Goal: Task Accomplishment & Management: Complete application form

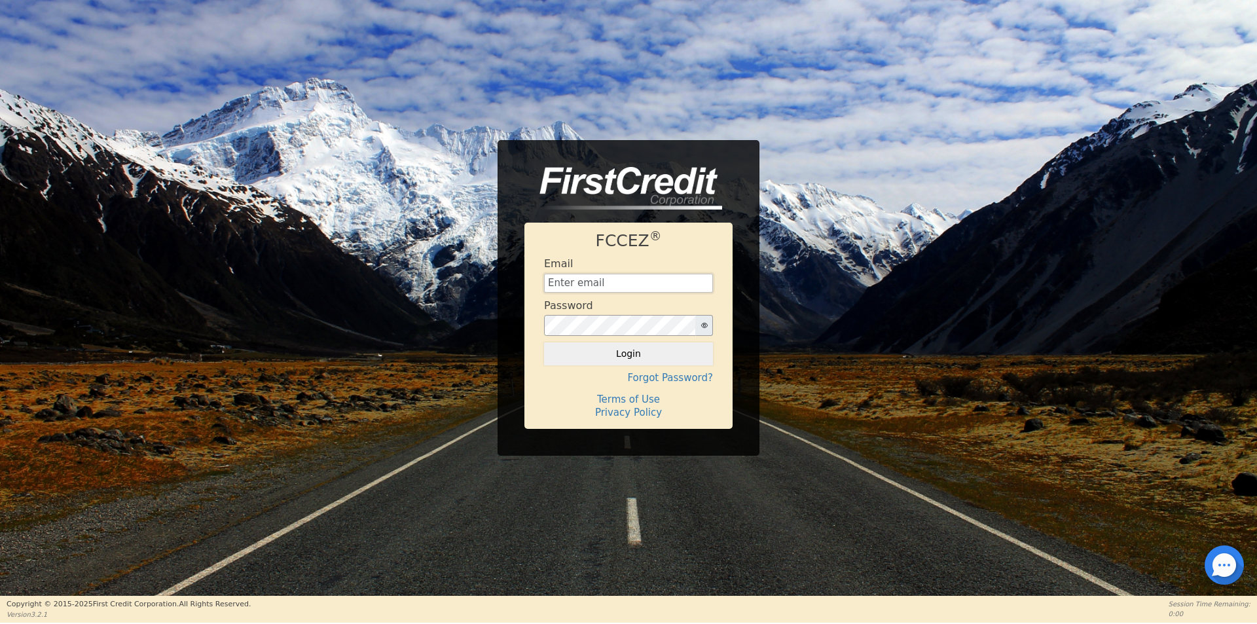
click at [598, 283] on input "text" at bounding box center [628, 284] width 169 height 20
type input "[EMAIL_ADDRESS][DOMAIN_NAME]"
click at [544, 342] on button "Login" at bounding box center [628, 353] width 169 height 22
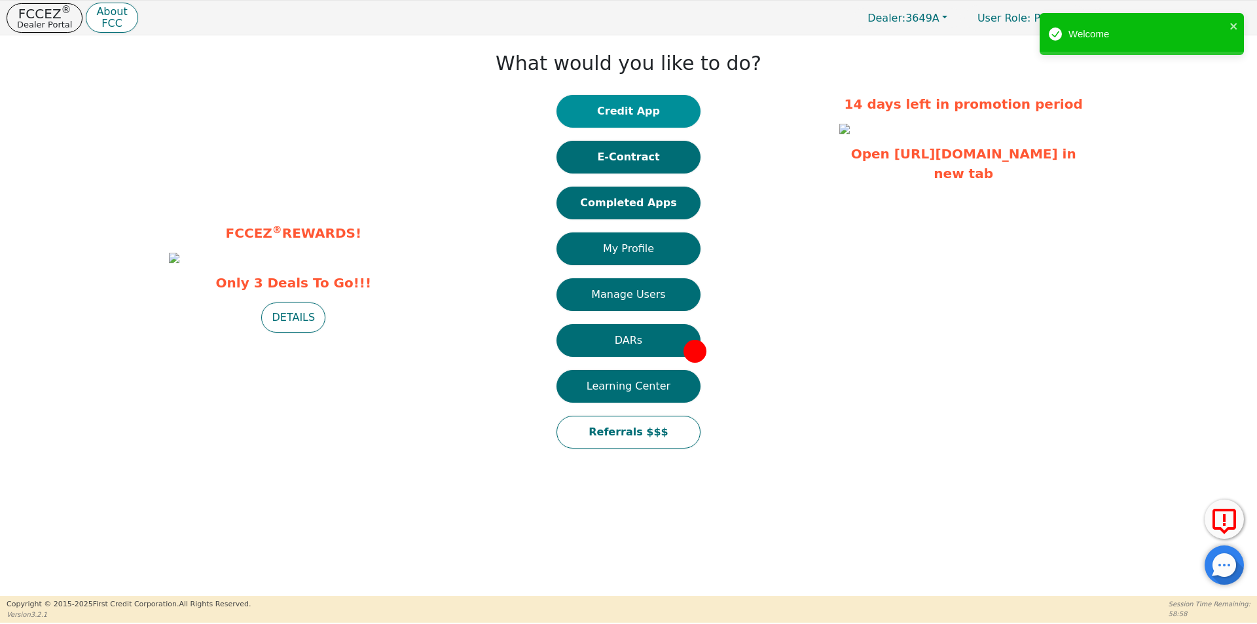
click at [646, 107] on button "Credit App" at bounding box center [628, 111] width 144 height 33
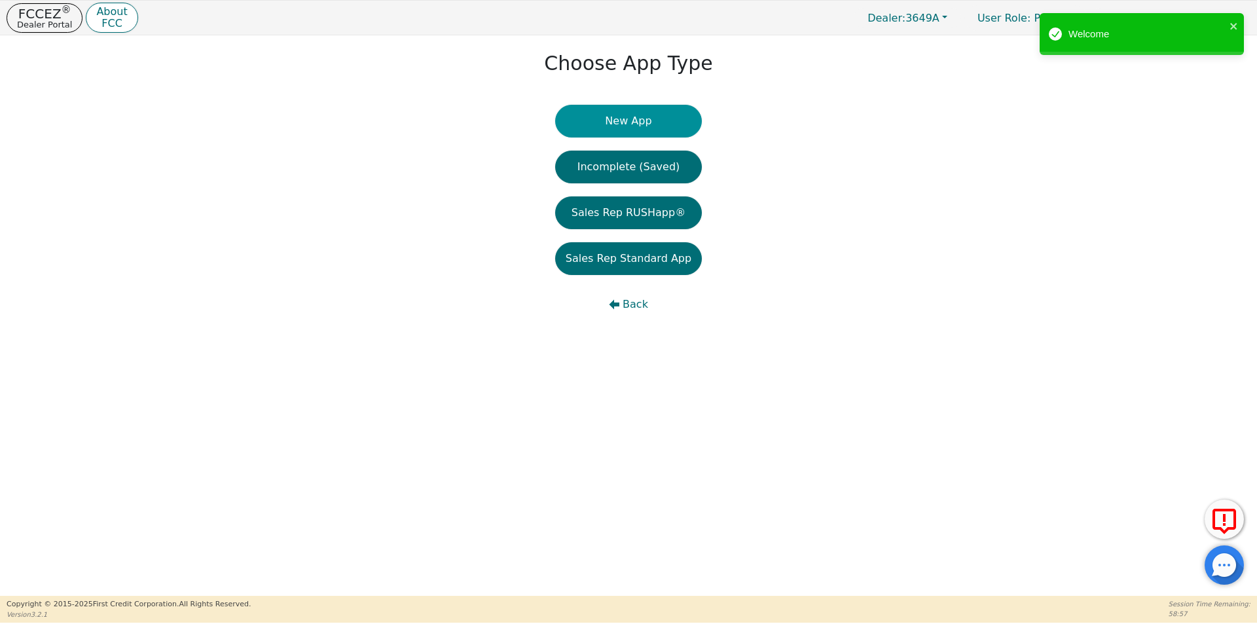
click at [661, 122] on button "New App" at bounding box center [628, 121] width 147 height 33
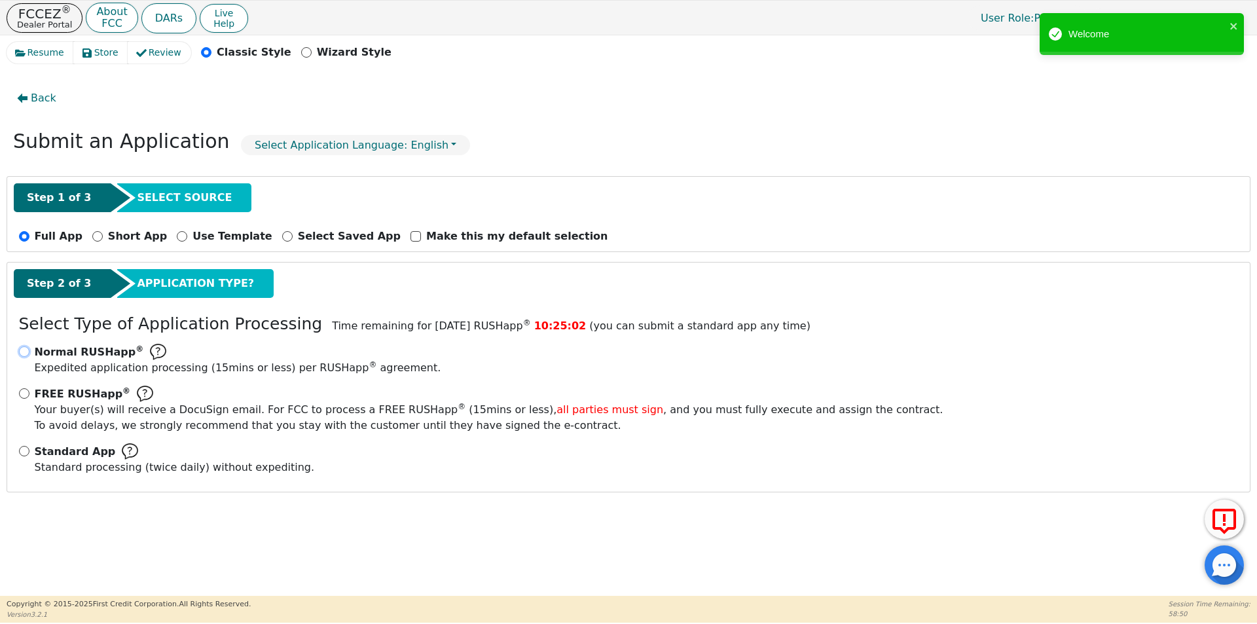
click at [26, 350] on input "Normal RUSHapp ® Expedited application processing ( 15 mins or less) per RUSHap…" at bounding box center [24, 351] width 10 height 10
radio input "true"
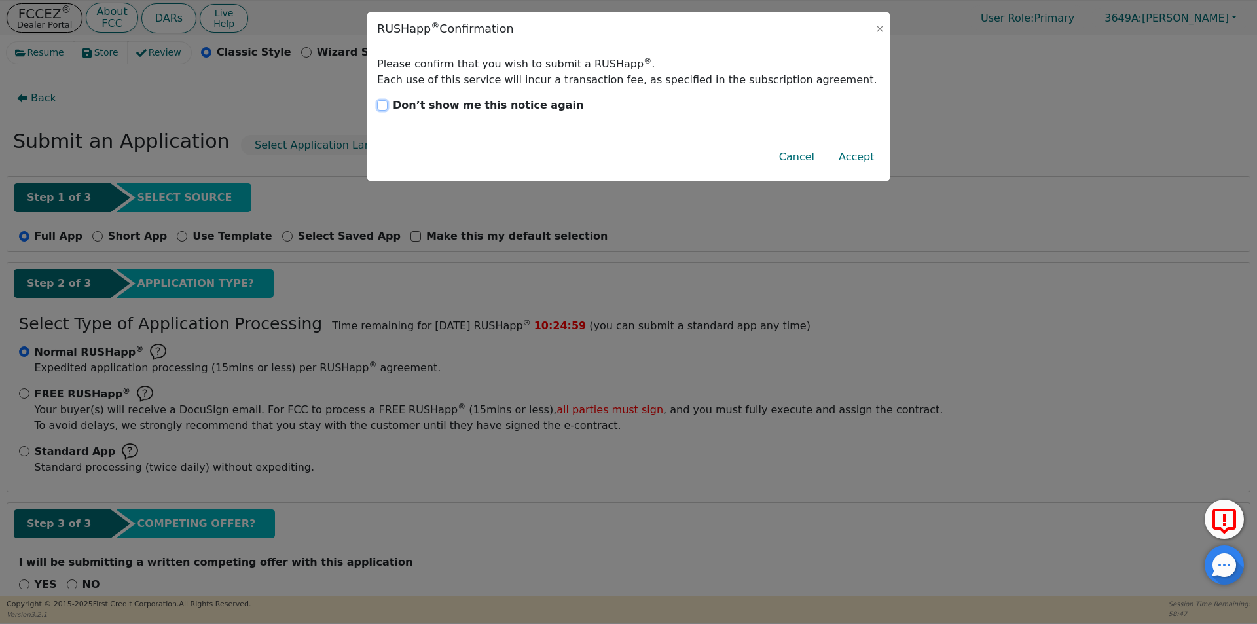
drag, startPoint x: 384, startPoint y: 105, endPoint x: 447, endPoint y: 110, distance: 63.1
click at [384, 105] on input "Don’t show me this notice again" at bounding box center [382, 105] width 10 height 10
checkbox input "true"
click at [867, 159] on button "Accept" at bounding box center [856, 157] width 57 height 30
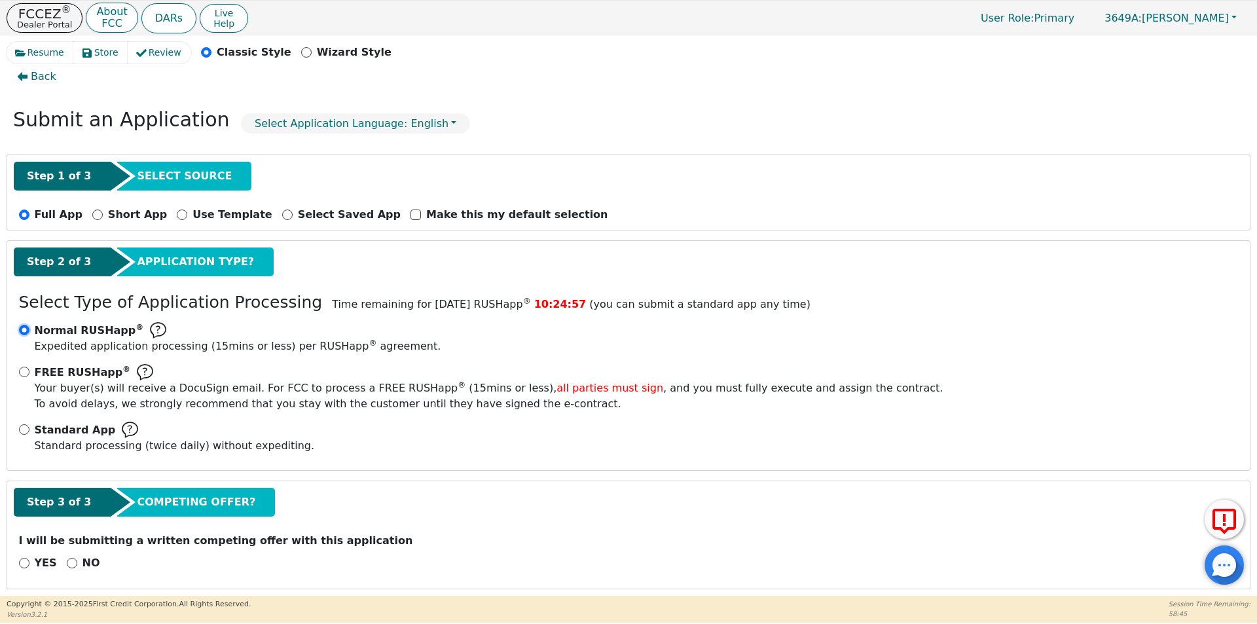
scroll to position [31, 0]
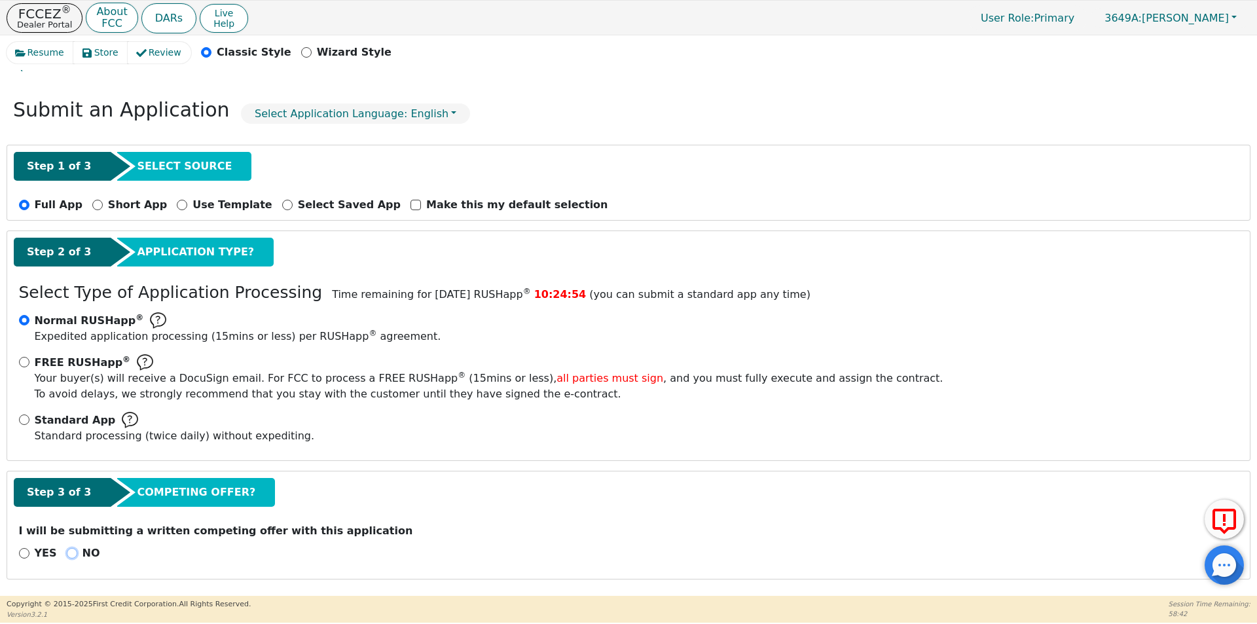
click at [67, 553] on input "NO" at bounding box center [72, 553] width 10 height 10
radio input "true"
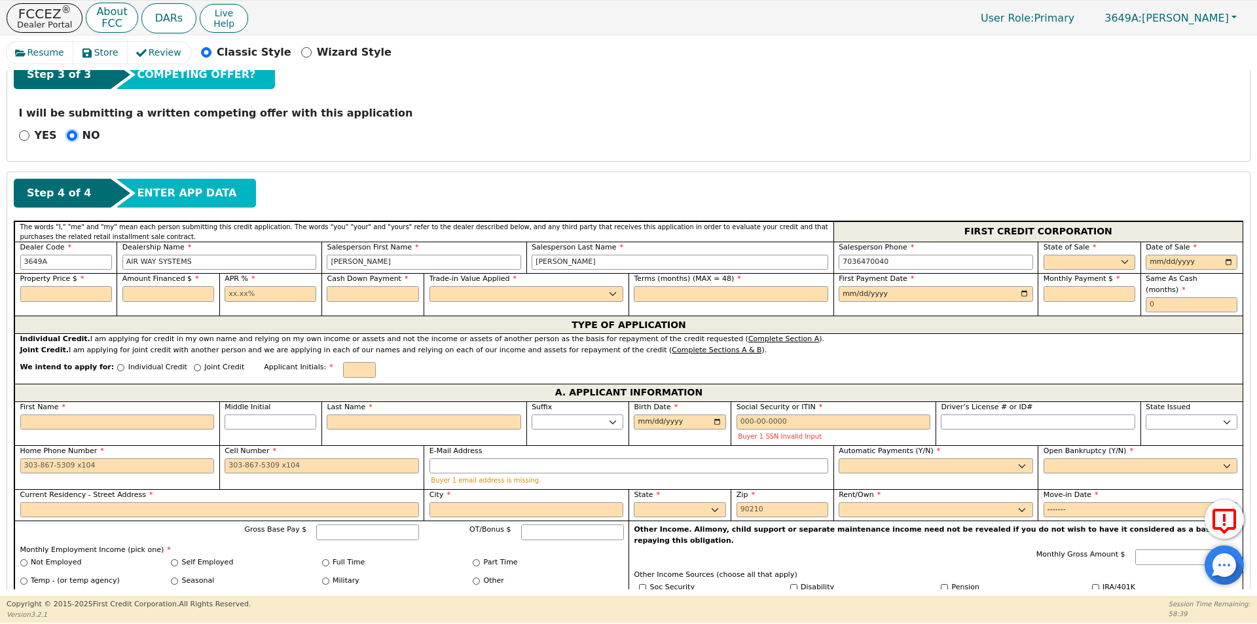
scroll to position [490, 0]
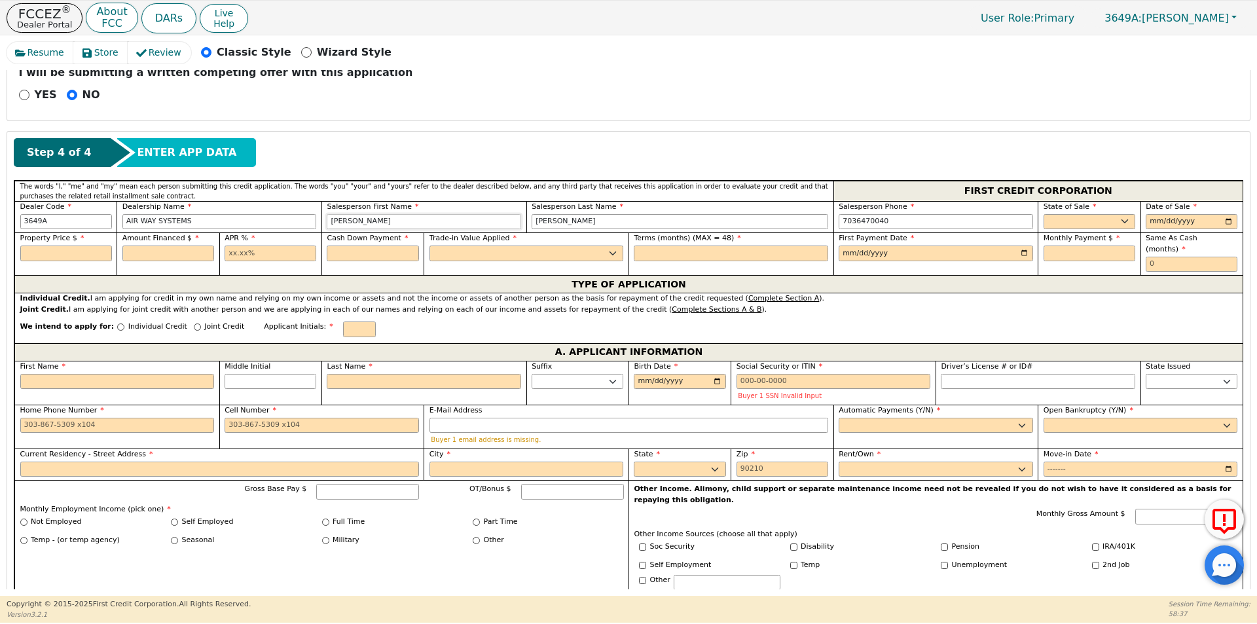
drag, startPoint x: 428, startPoint y: 220, endPoint x: 308, endPoint y: 217, distance: 120.5
click at [308, 217] on div "Dealer Code 3649A Dealership Name AIR WAY SYSTEMS Salesperson First Name [PERSO…" at bounding box center [628, 217] width 1228 height 32
type input "[PERSON_NAME]"
type input "Penn"
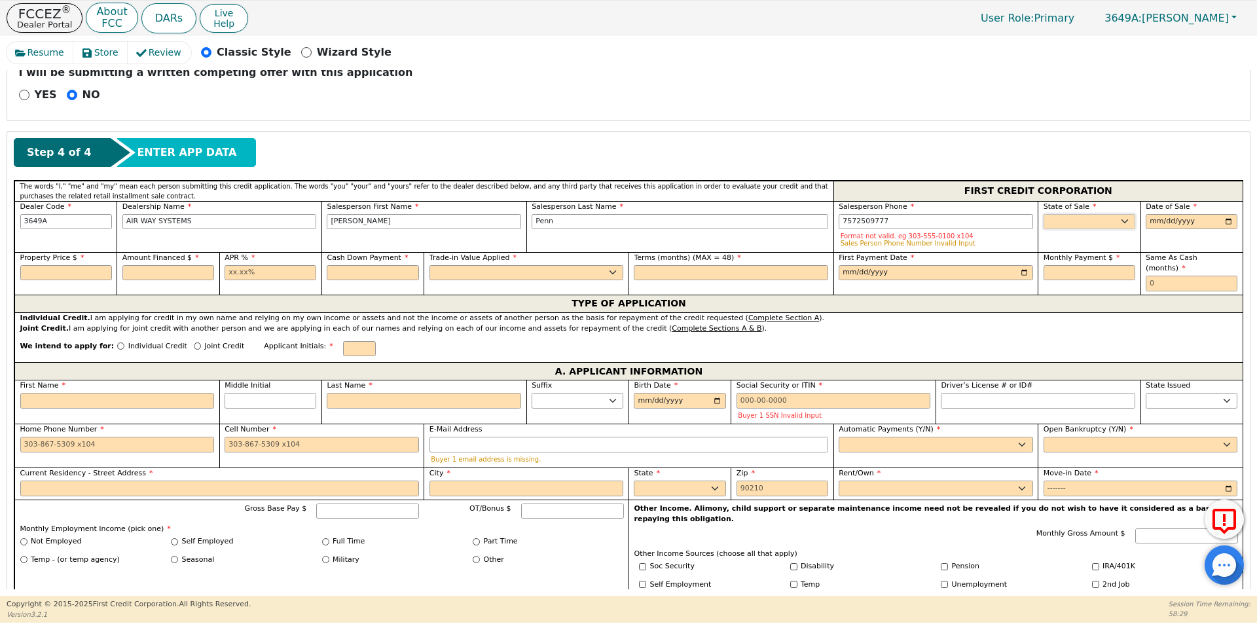
type input "[PHONE_NUMBER]"
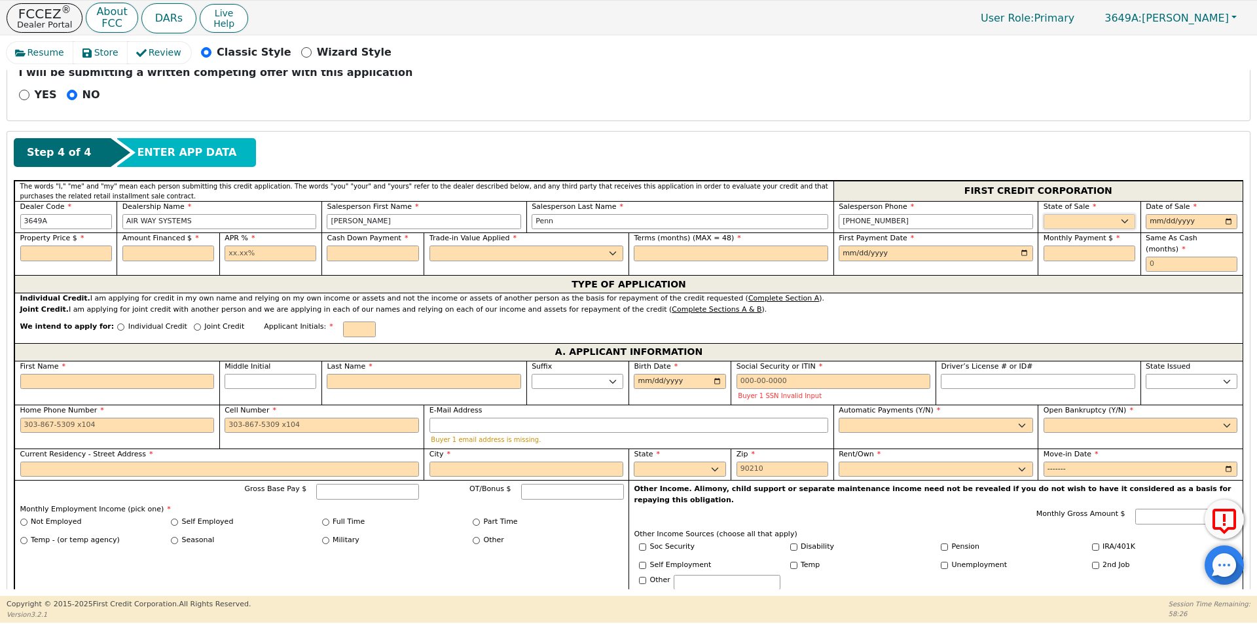
click at [1112, 215] on select "AK AL AR AZ CA CO CT DC DE FL [GEOGRAPHIC_DATA] HI IA ID IL IN KS [GEOGRAPHIC_D…" at bounding box center [1090, 222] width 92 height 16
select select "VA"
click at [1044, 214] on select "AK AL AR AZ CA CO CT DC DE FL [GEOGRAPHIC_DATA] HI IA ID IL IN KS [GEOGRAPHIC_D…" at bounding box center [1090, 222] width 92 height 16
click at [1221, 221] on input "date" at bounding box center [1192, 222] width 92 height 16
type input "[DATE]"
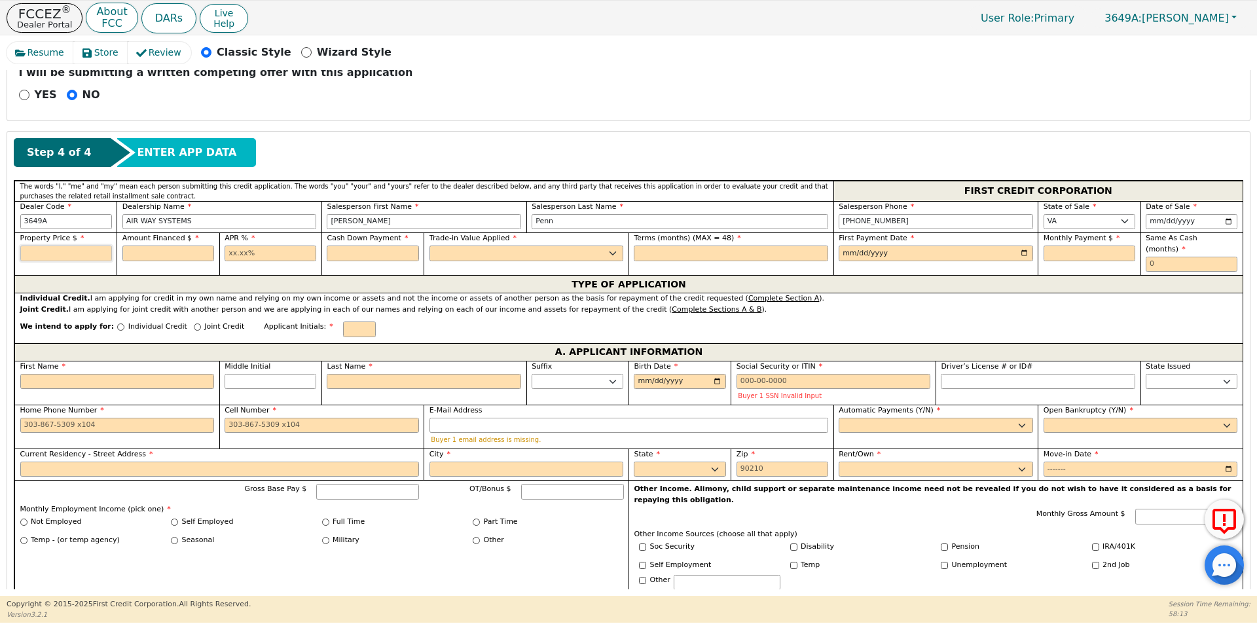
click at [80, 253] on input "text" at bounding box center [66, 254] width 92 height 16
click at [65, 257] on input "text" at bounding box center [66, 254] width 92 height 16
type input "4179.58"
click at [135, 249] on input "text" at bounding box center [168, 254] width 92 height 16
type input "4051.58"
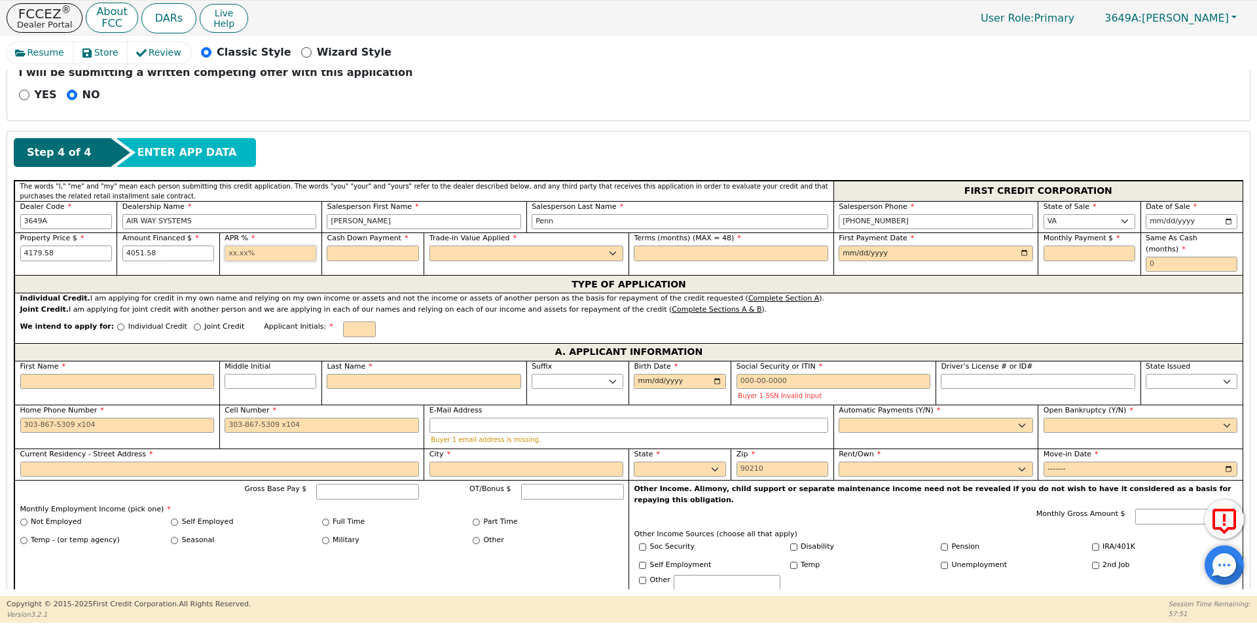
click at [234, 252] on input "text" at bounding box center [271, 254] width 92 height 16
type input "18.00"
click at [386, 253] on input "text" at bounding box center [373, 254] width 92 height 16
type input "128.00"
click at [471, 246] on select "Yes No" at bounding box center [526, 254] width 194 height 16
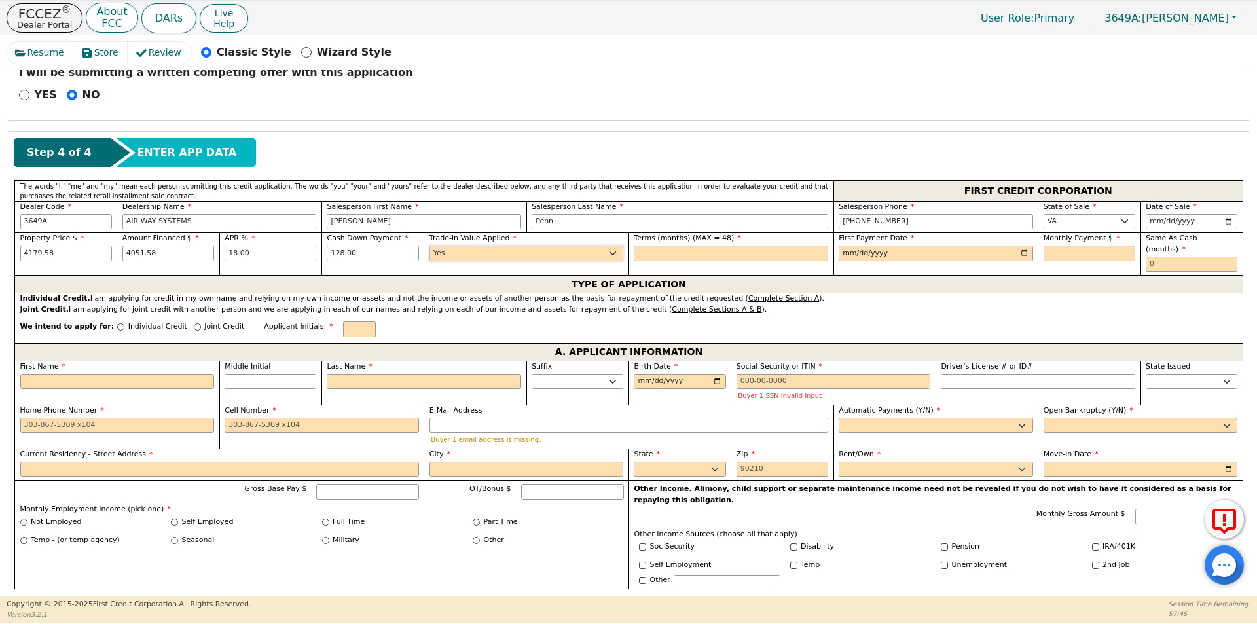
click at [429, 246] on select "Yes No" at bounding box center [526, 254] width 194 height 16
click at [615, 252] on select "Yes No" at bounding box center [526, 254] width 194 height 16
select select "n"
click at [429, 246] on select "Yes No" at bounding box center [526, 254] width 194 height 16
click at [655, 253] on input "text" at bounding box center [731, 254] width 194 height 16
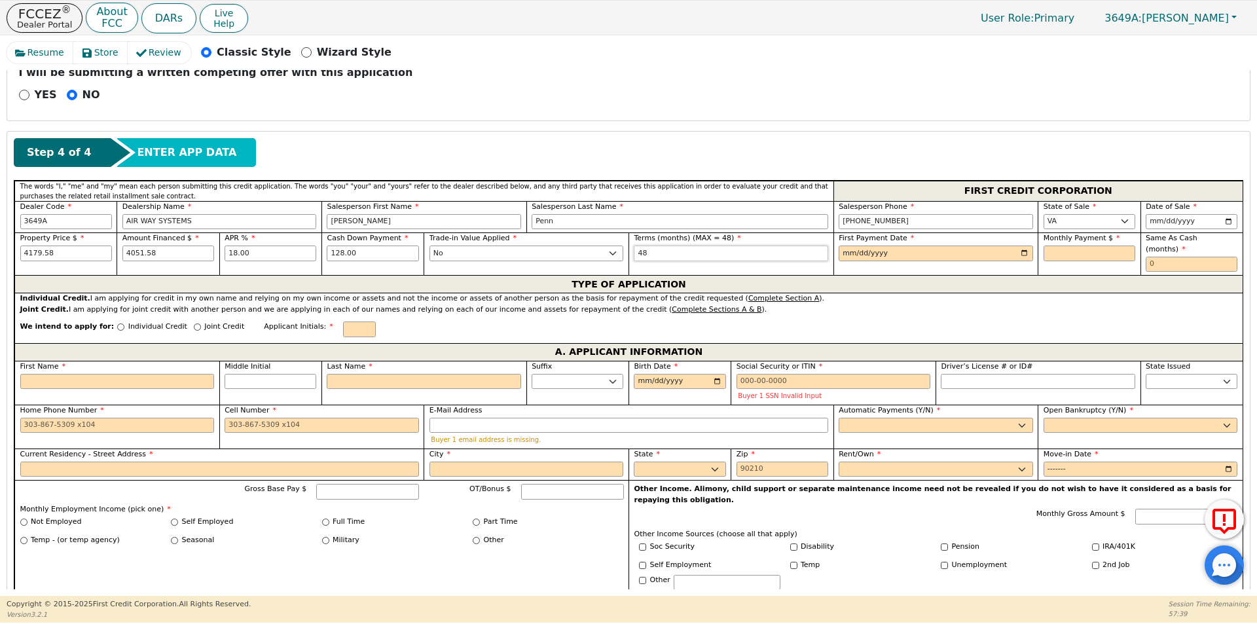
type input "48"
click at [1019, 253] on input "date" at bounding box center [936, 254] width 194 height 16
type input "[DATE]"
click at [1095, 251] on input "text" at bounding box center [1090, 254] width 92 height 16
type input "119.02"
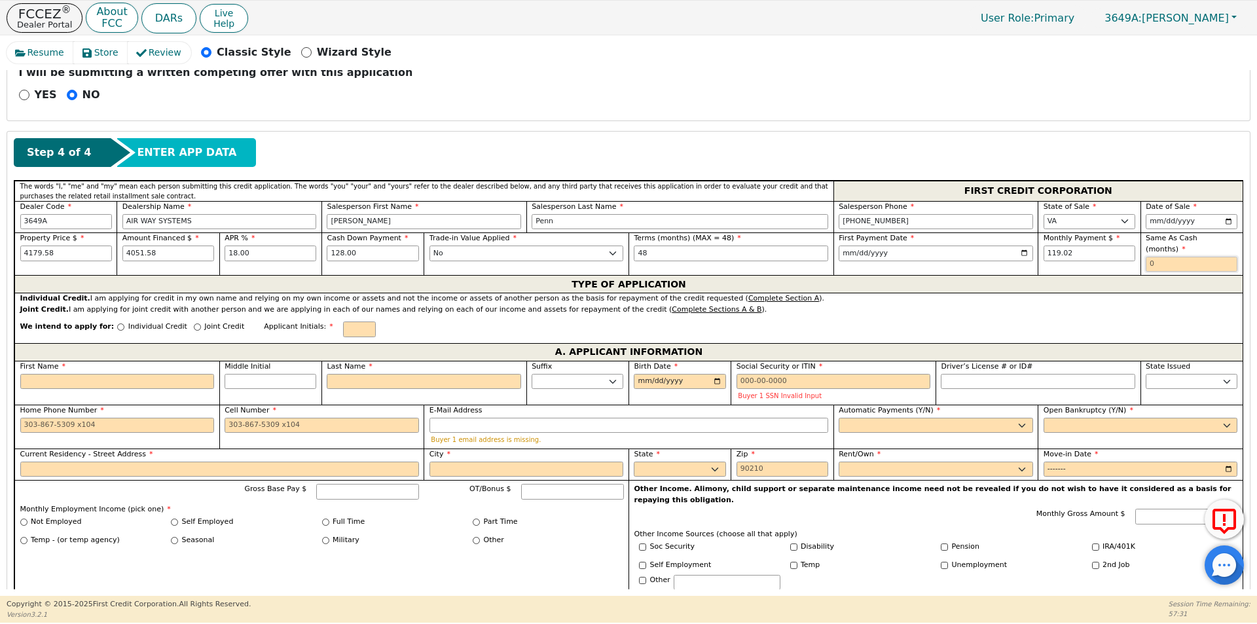
click at [1173, 257] on input "text" at bounding box center [1192, 265] width 92 height 16
type input "0"
click at [117, 323] on input "Individual Credit" at bounding box center [120, 326] width 7 height 7
radio input "true"
click at [343, 321] on input "text" at bounding box center [359, 329] width 33 height 16
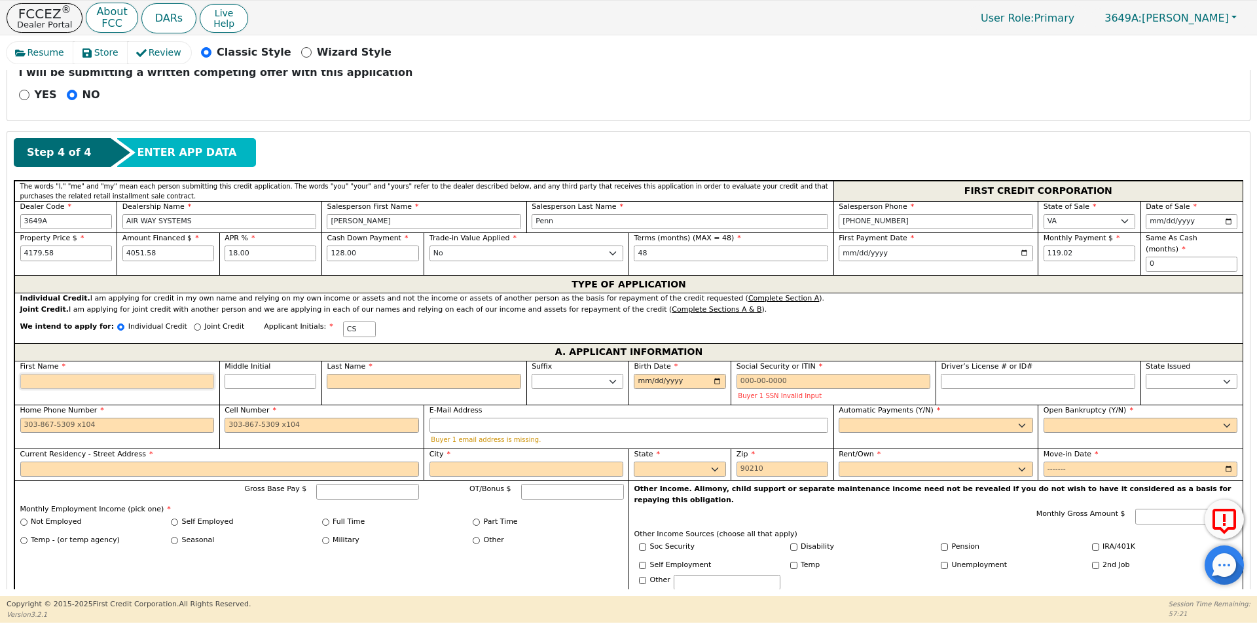
click at [181, 374] on input "First Name" at bounding box center [117, 382] width 194 height 16
type input "C"
type input "c"
type input "cA"
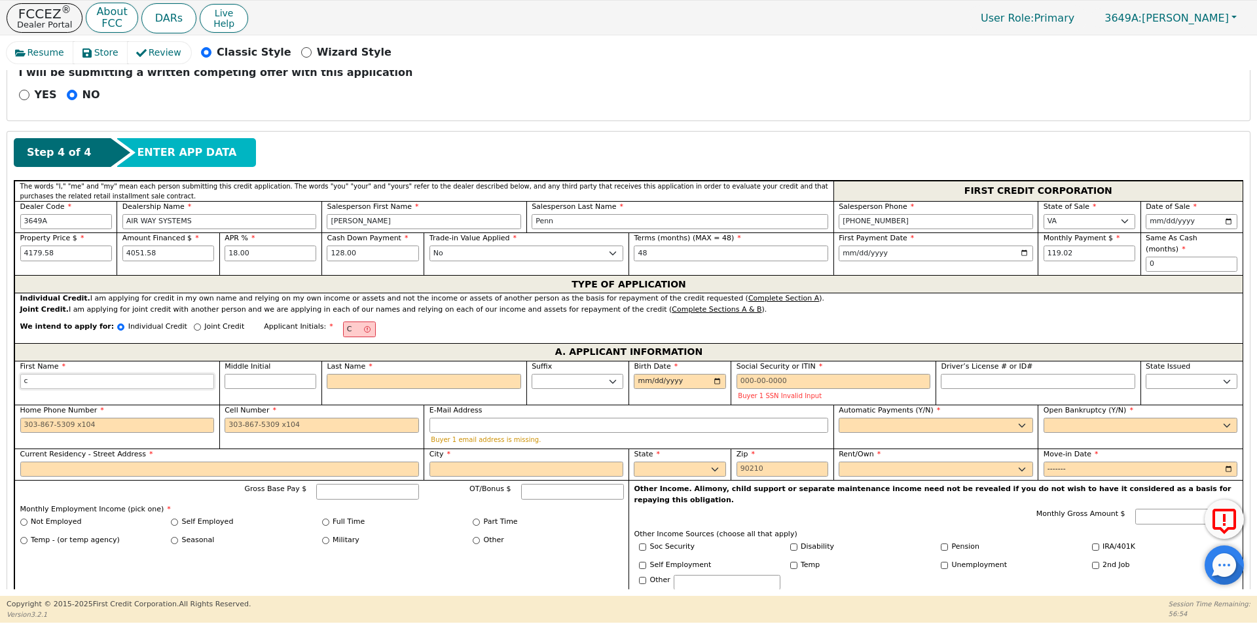
type input "cA"
type input "cAS"
type input "cASS"
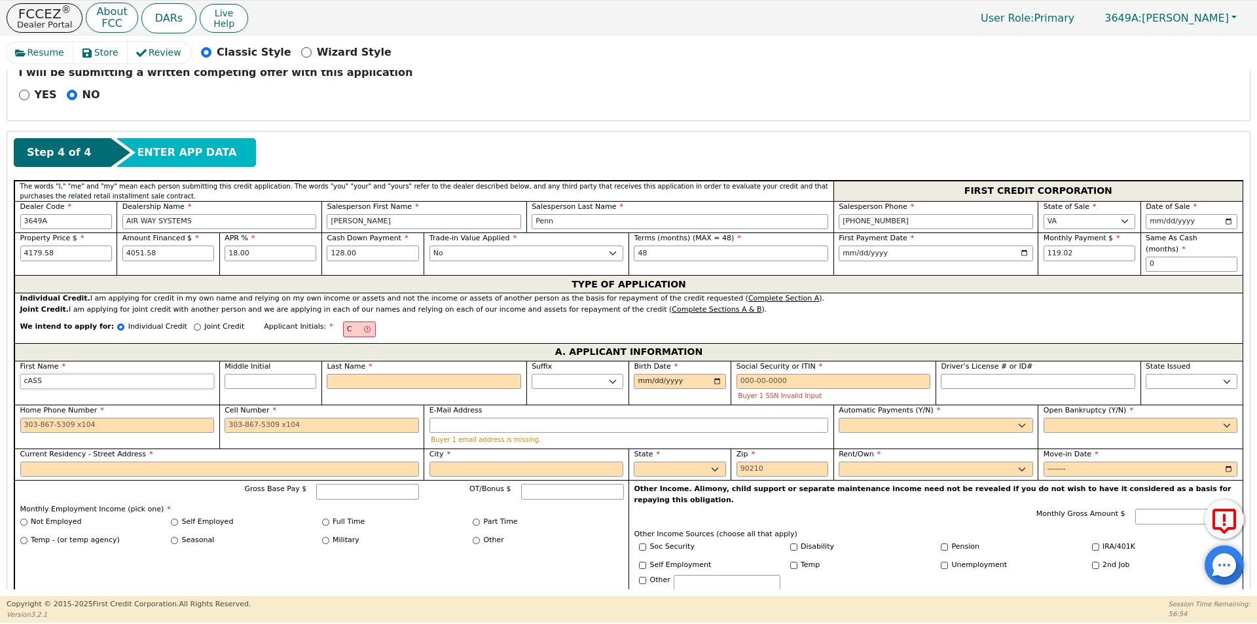
type input "cAS"
type input "cA"
type input "c"
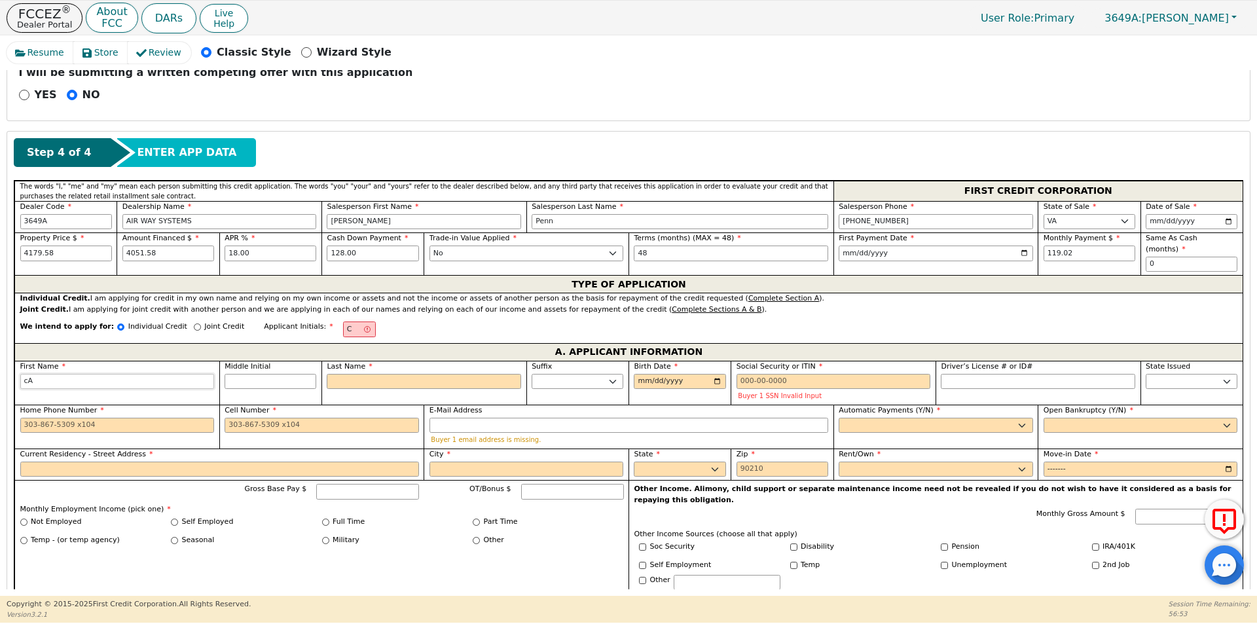
type input "c"
type input "C"
type input "CA"
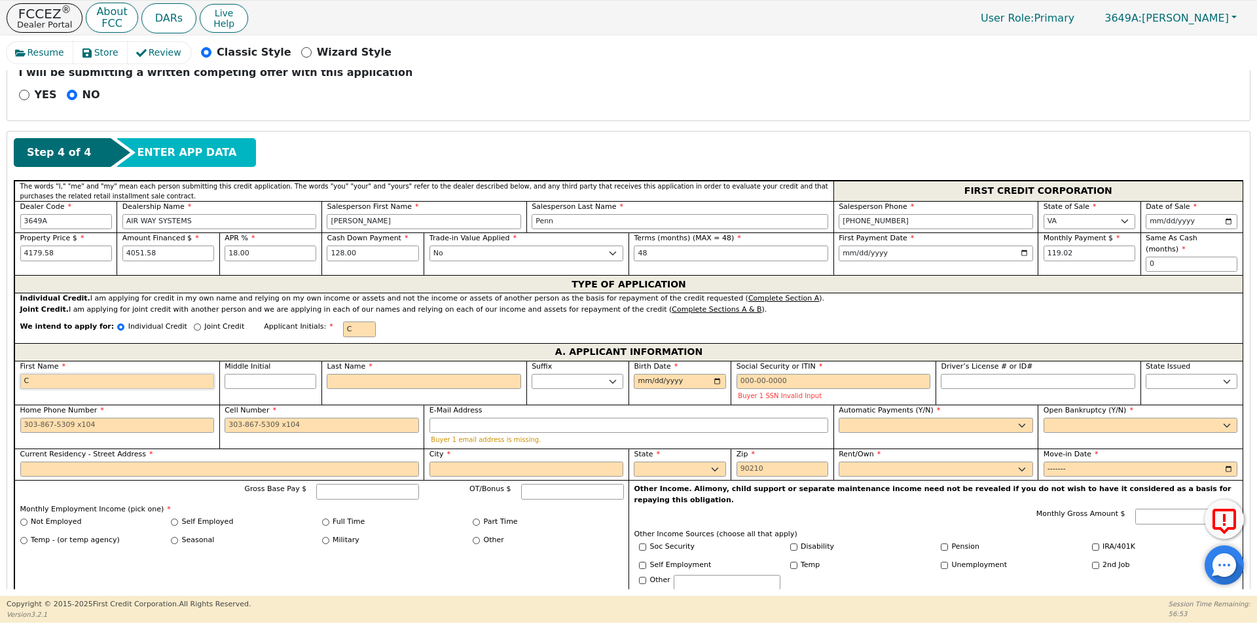
type input "CA"
type input "CAS"
type input "CASS"
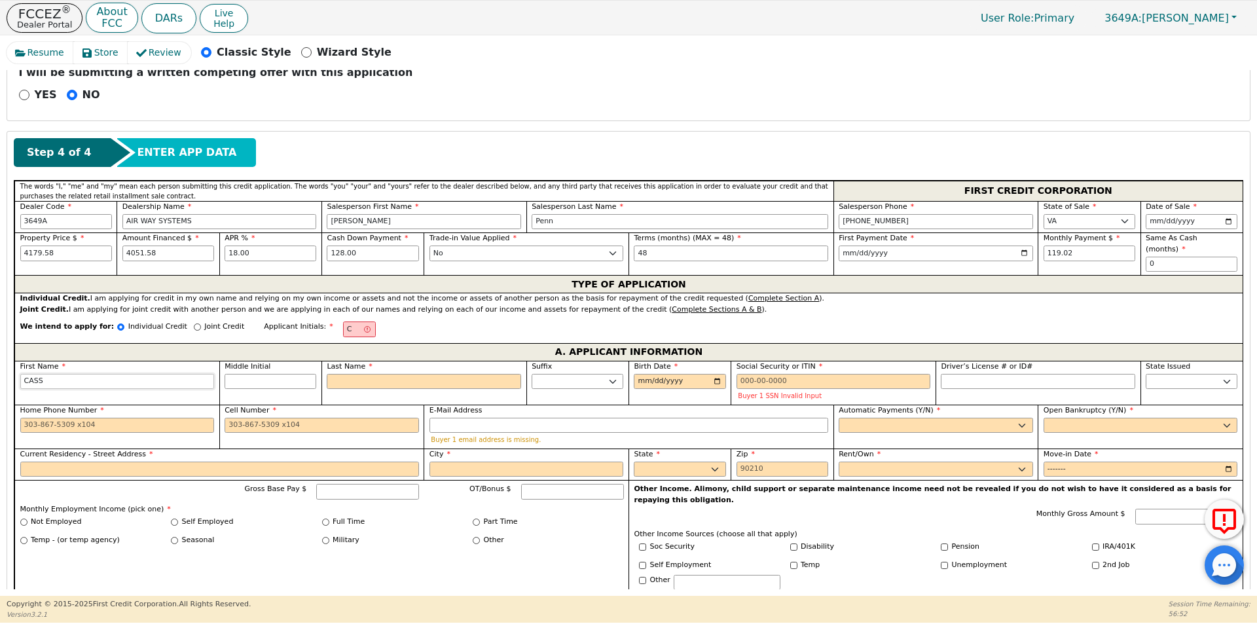
type input "CASSA"
type input "CASSAN"
type input "CASSAND"
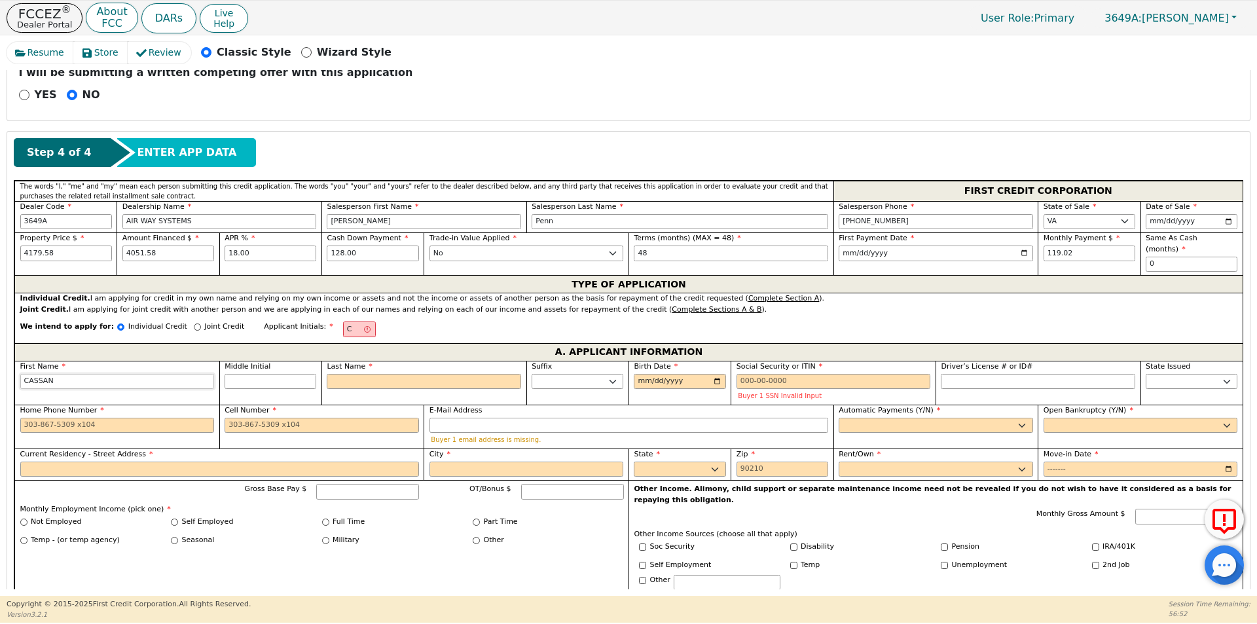
type input "CASSAND"
type input "[PERSON_NAME]"
type input "CASSANDRE"
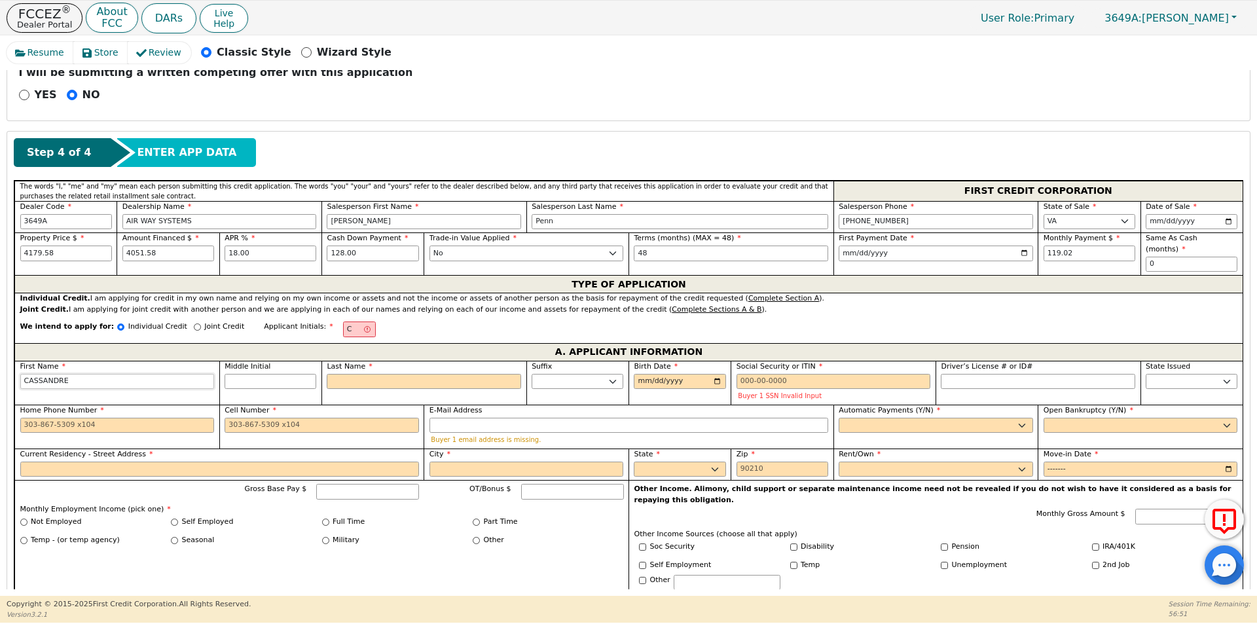
type input "CASSANDRE"
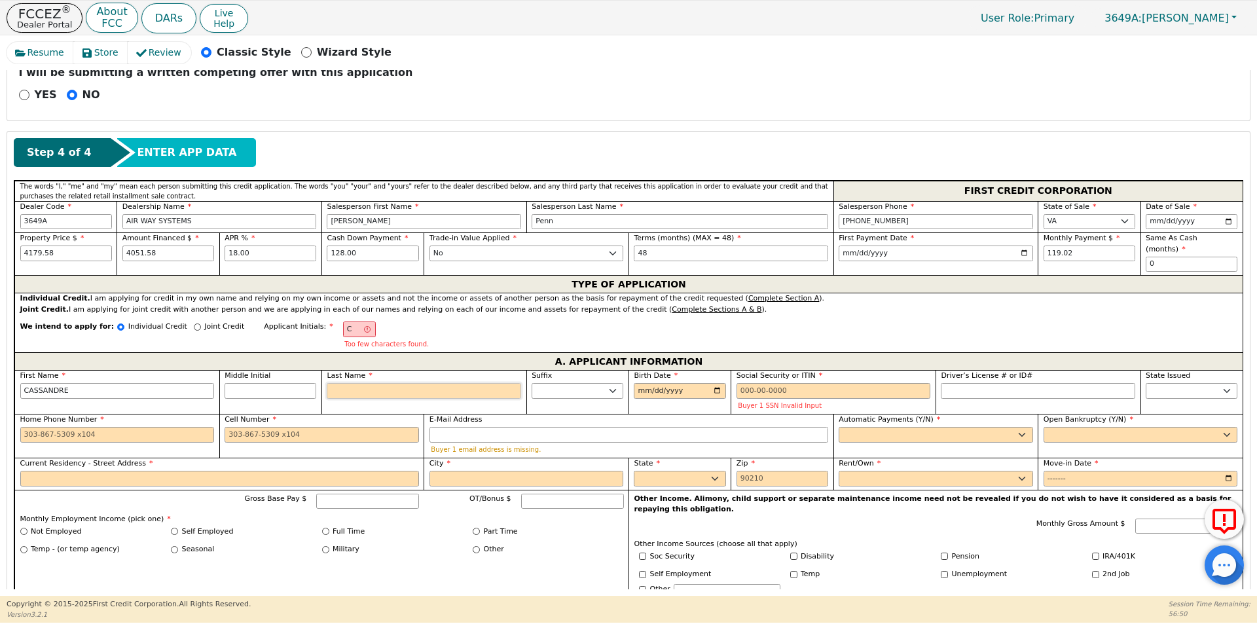
type input "CS"
type input "S"
type input "CASSANDRE S"
type input "SM"
type input "CASSANDRE SM"
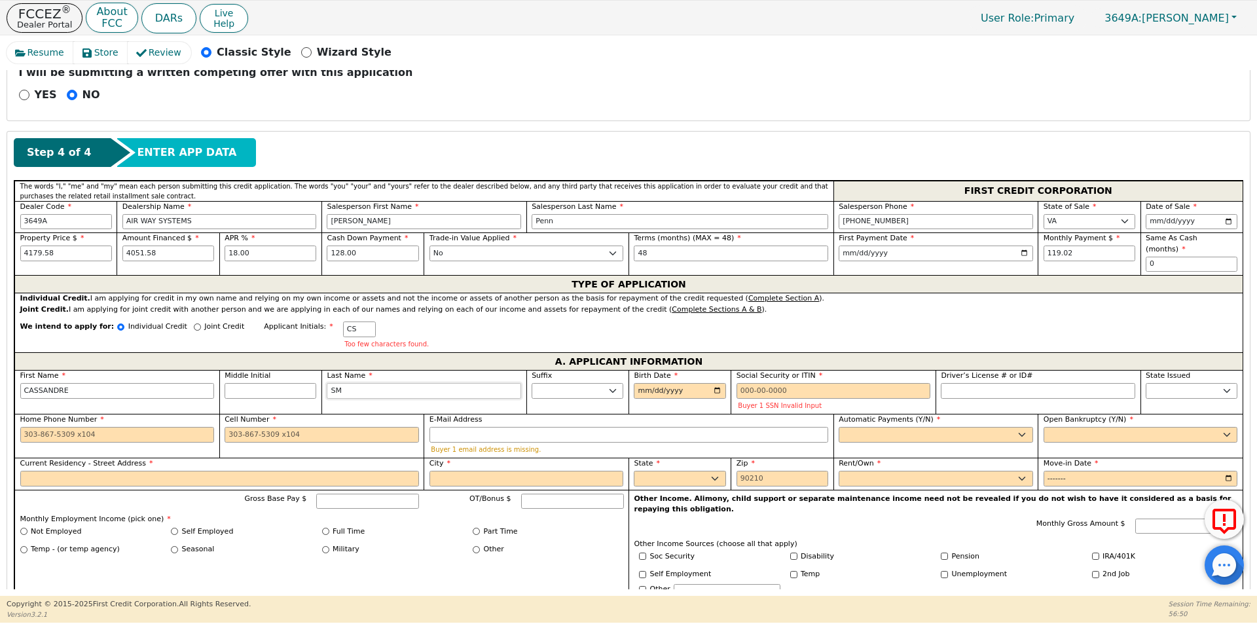
type input "SMI"
type input "CASSANDRE SMI"
type input "[PERSON_NAME]"
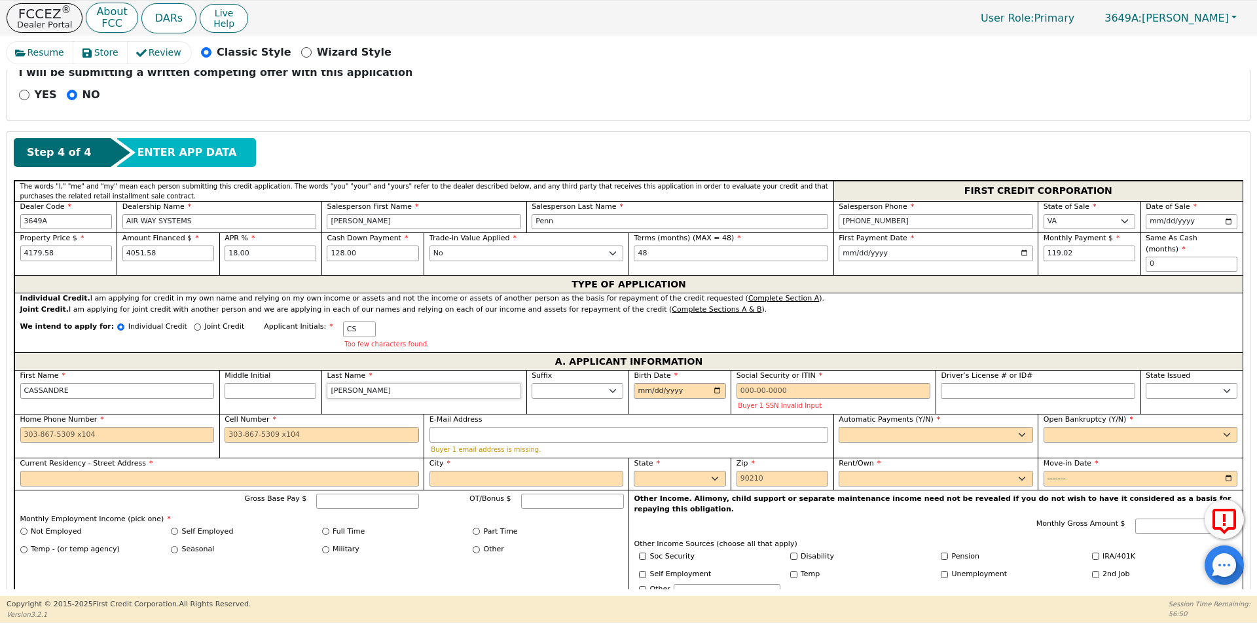
type input "[PERSON_NAME]"
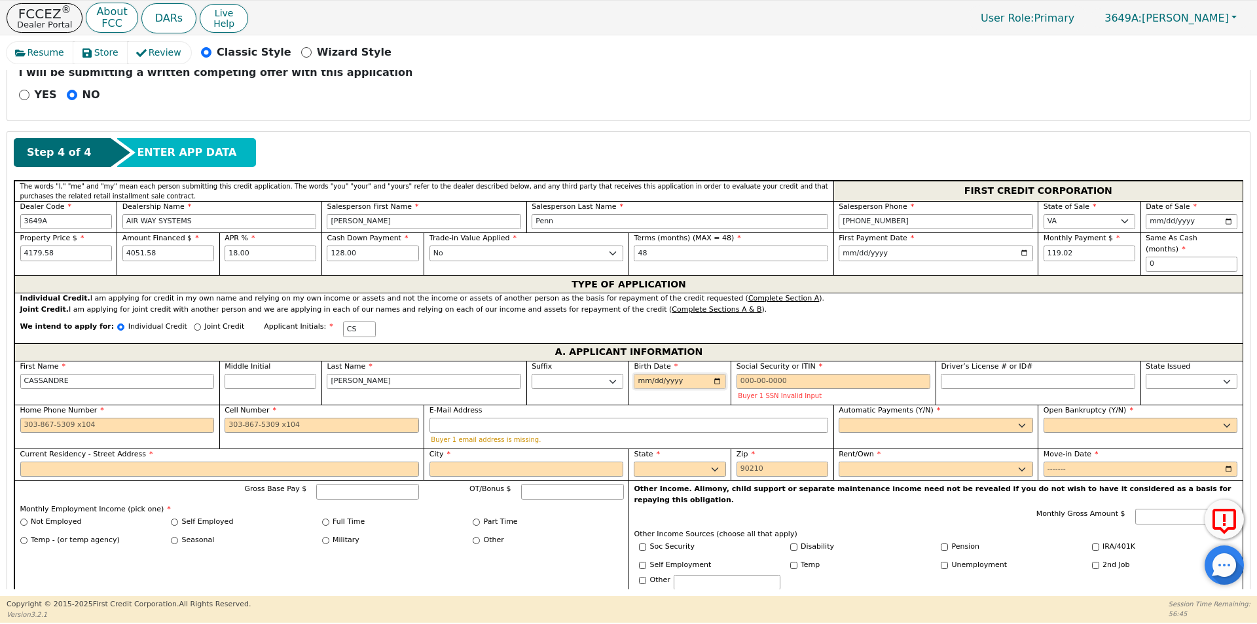
type input "0002-12-16"
type input "[DATE]"
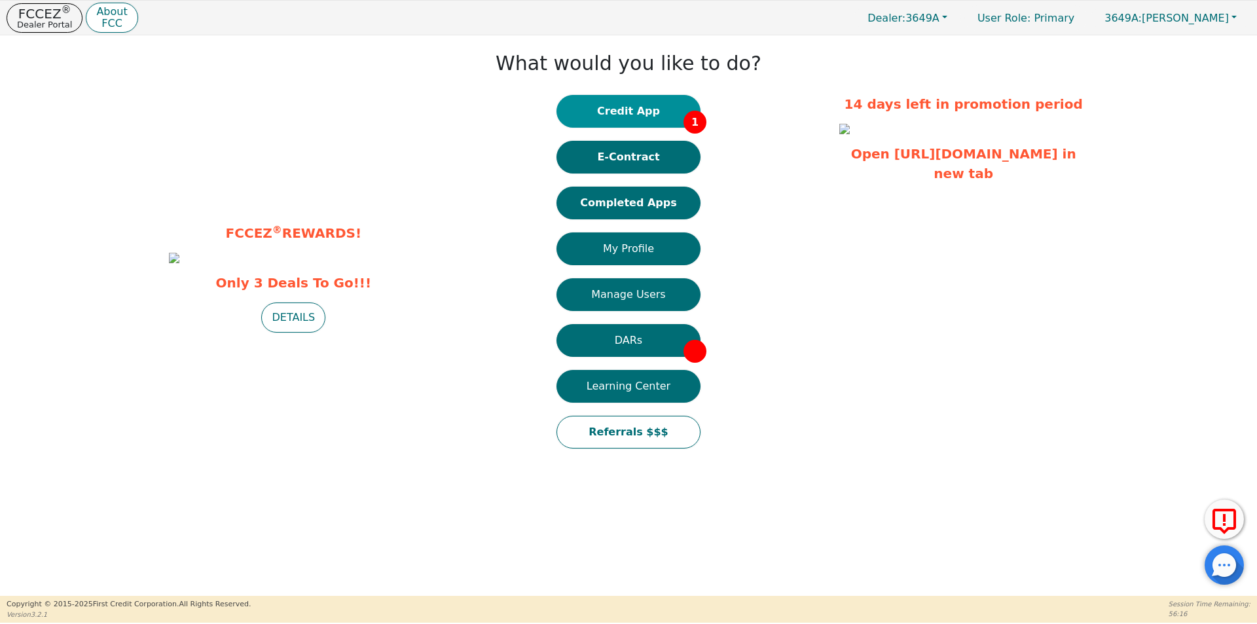
click at [647, 112] on button "Credit App 1" at bounding box center [628, 111] width 144 height 33
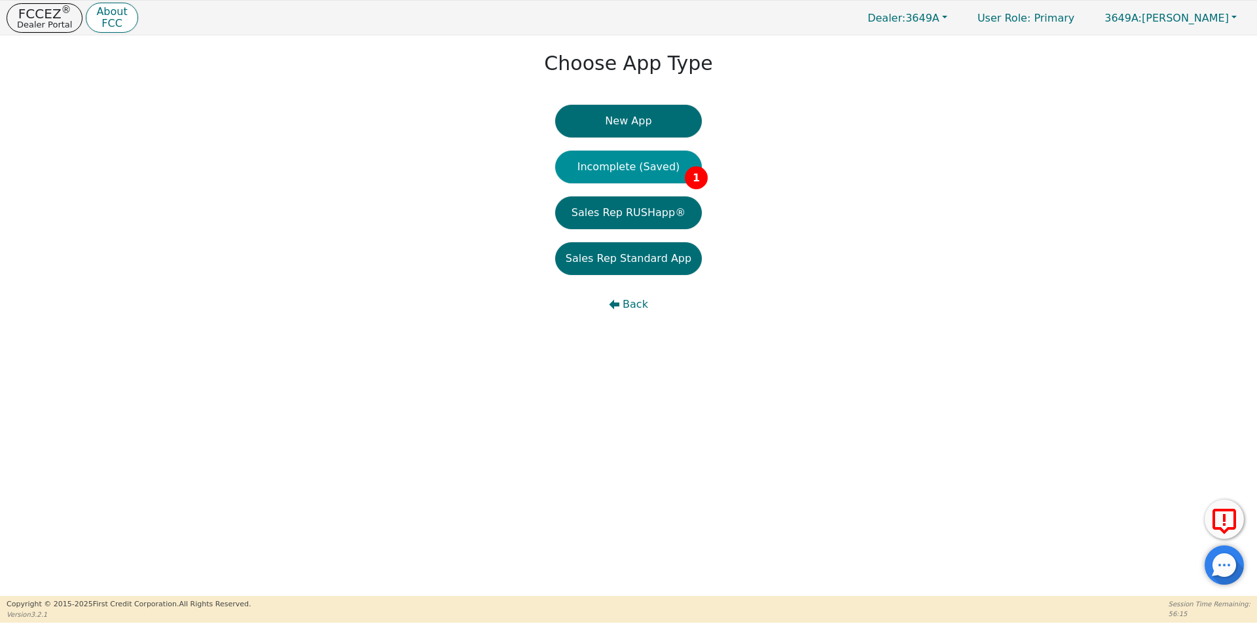
click at [656, 164] on button "Incomplete (Saved) 1" at bounding box center [628, 167] width 147 height 33
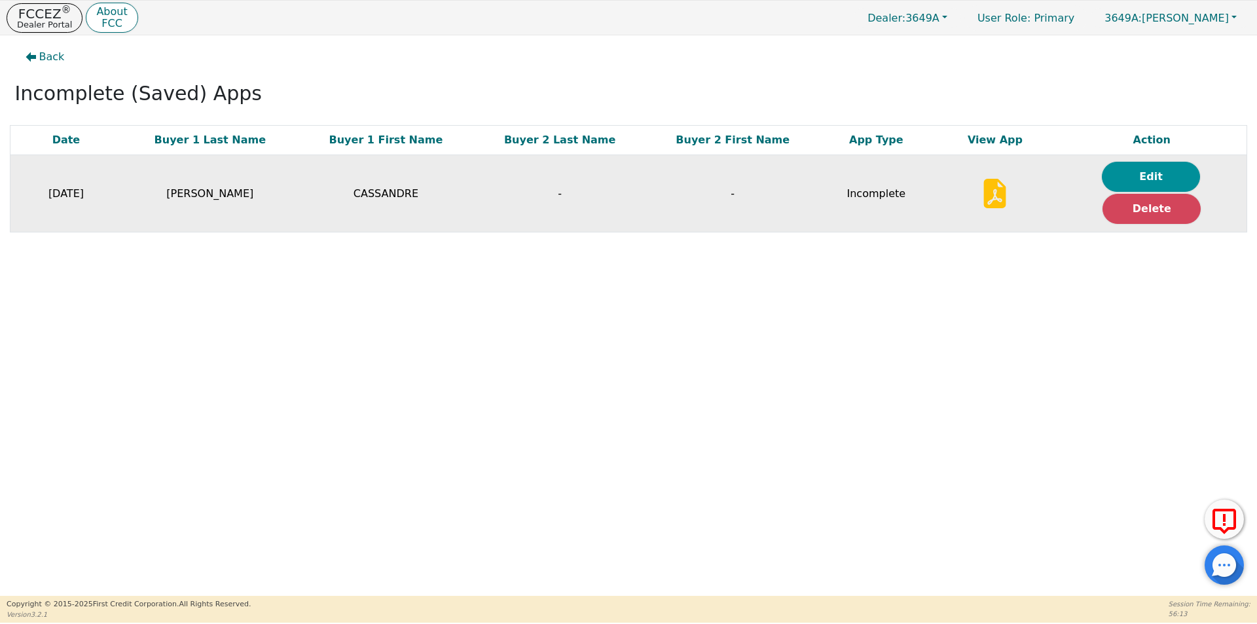
click at [1146, 176] on button "Edit" at bounding box center [1151, 177] width 98 height 30
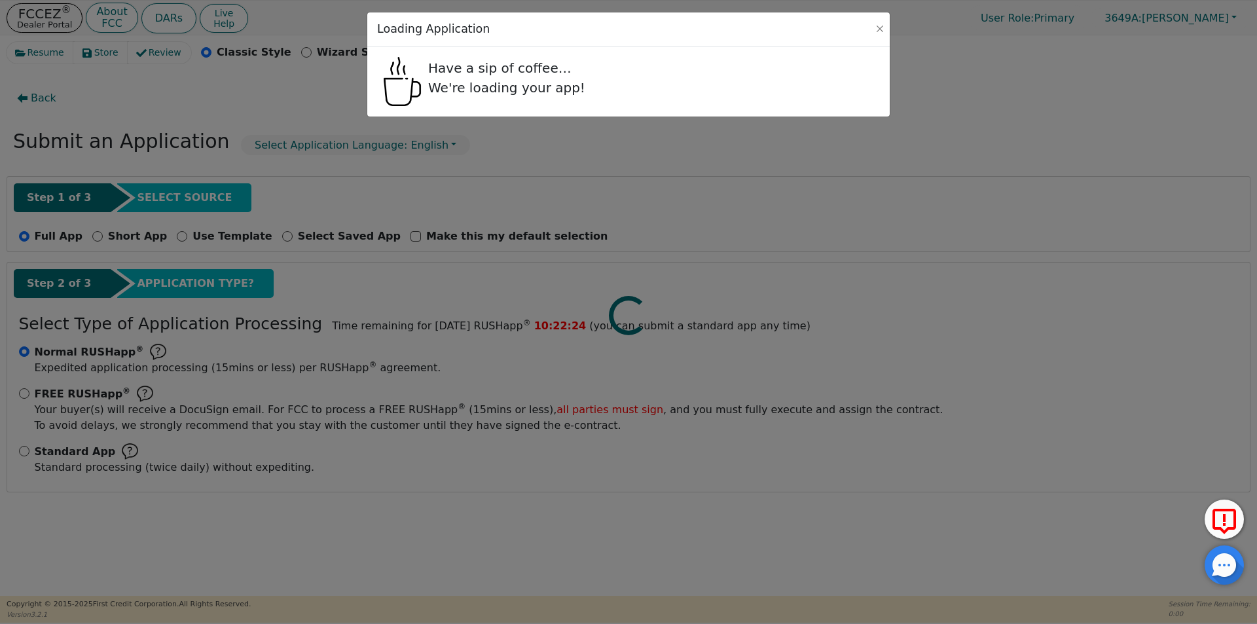
radio input "false"
radio input "true"
select select "VA"
select select "n"
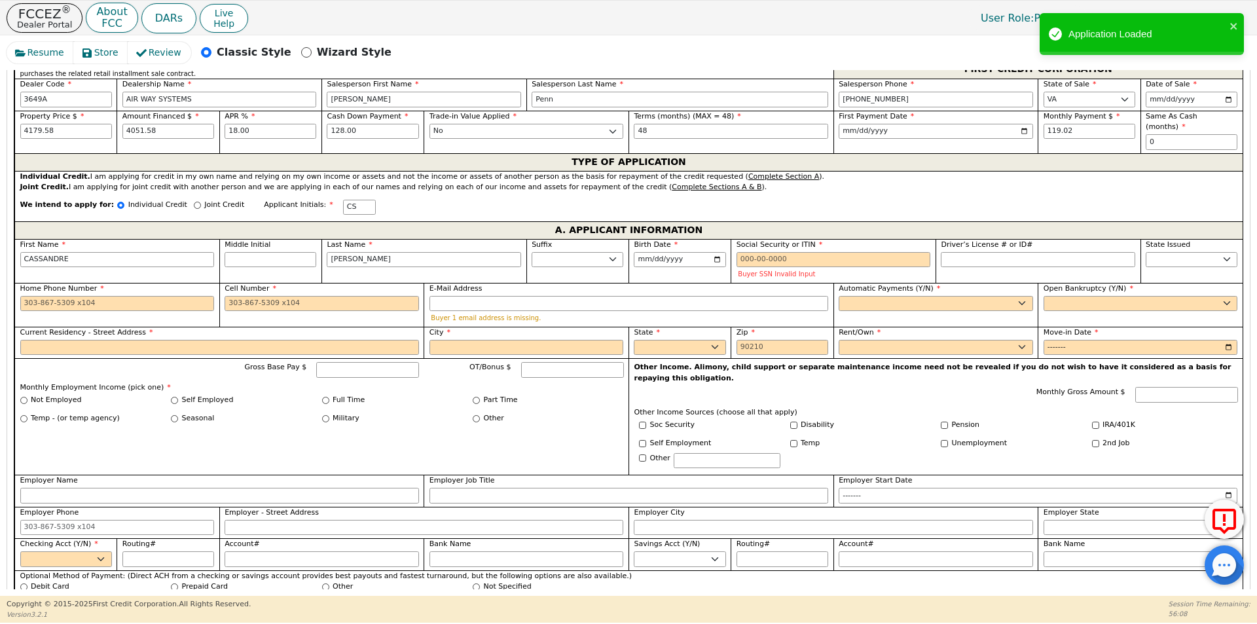
scroll to position [655, 0]
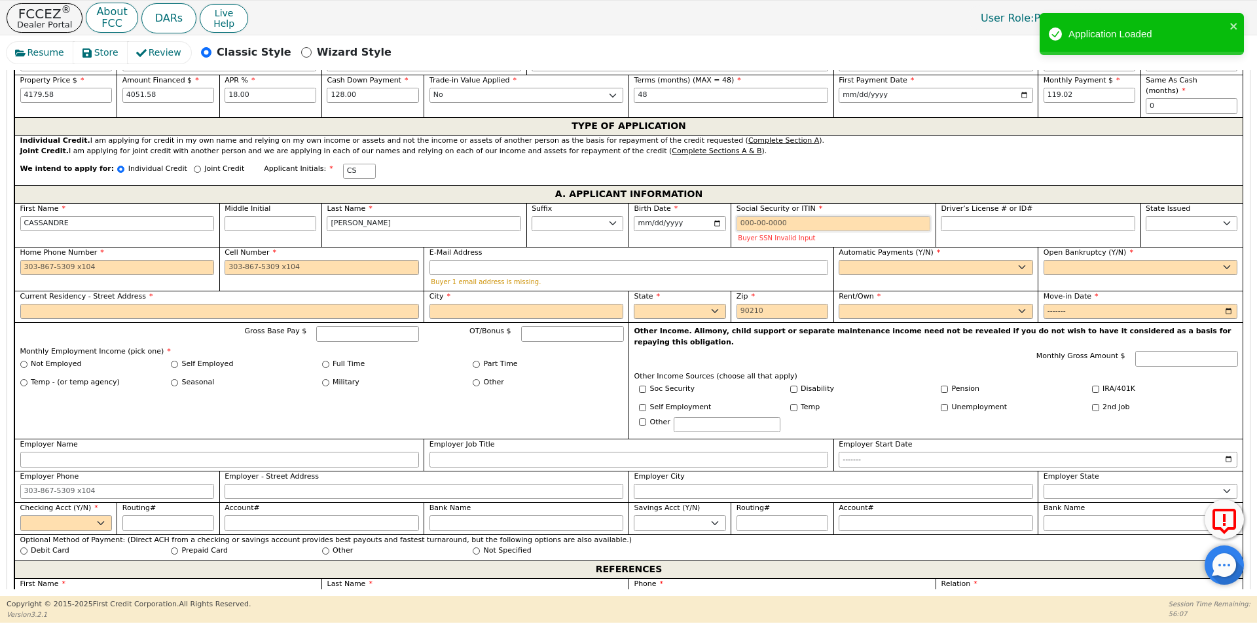
click at [748, 216] on input "Social Security or ITIN" at bounding box center [834, 224] width 194 height 16
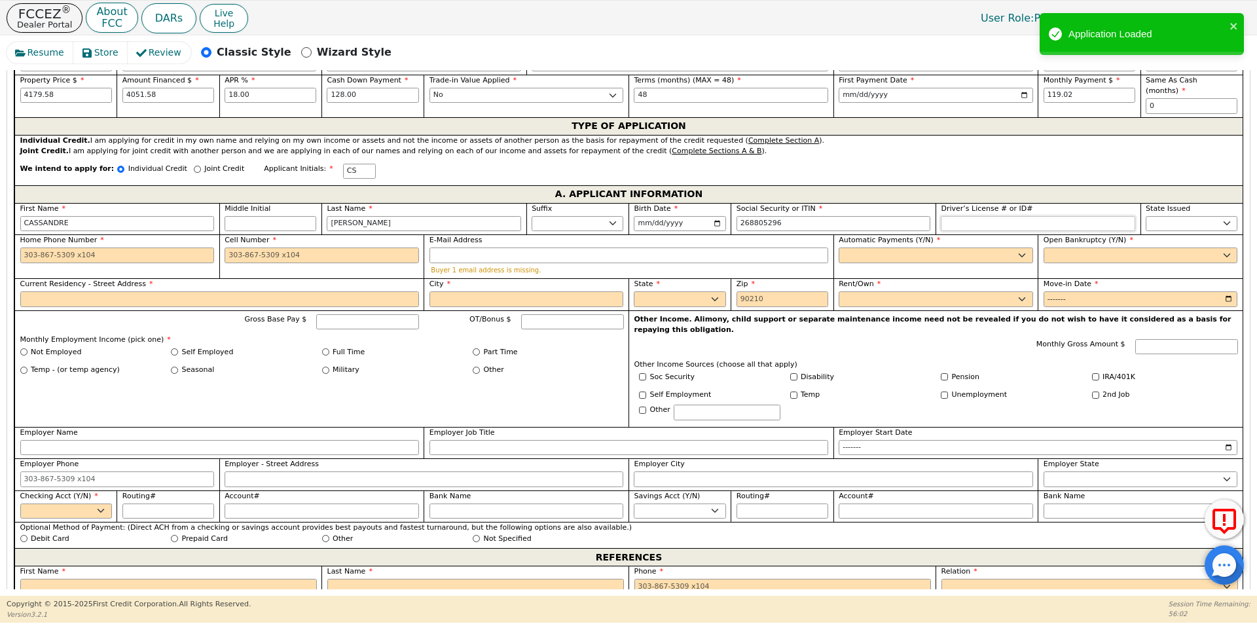
type input "***-**-5296"
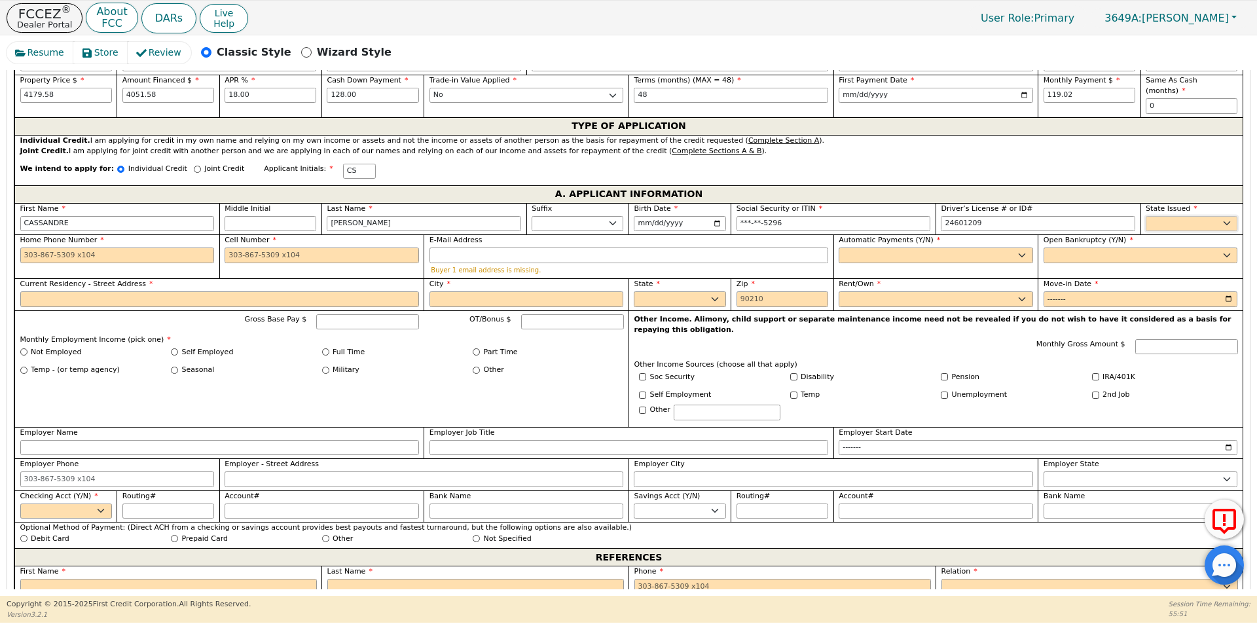
type input "********"
select select "VA"
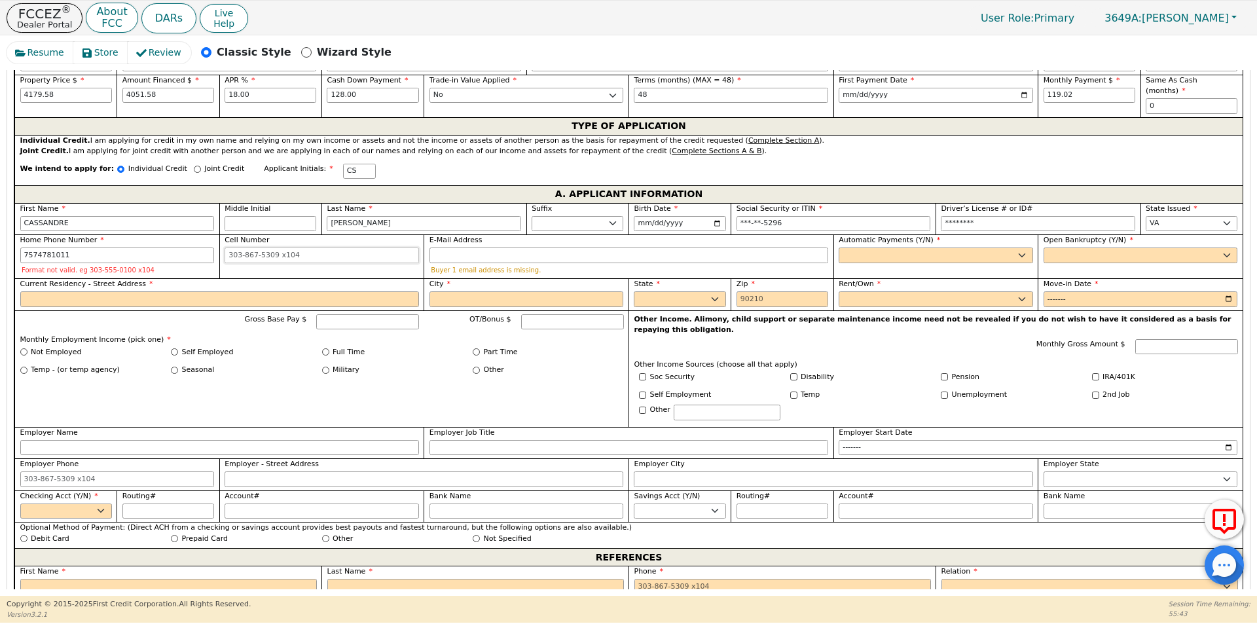
type input "[PHONE_NUMBER]"
type input "[EMAIL_ADDRESS][DOMAIN_NAME]"
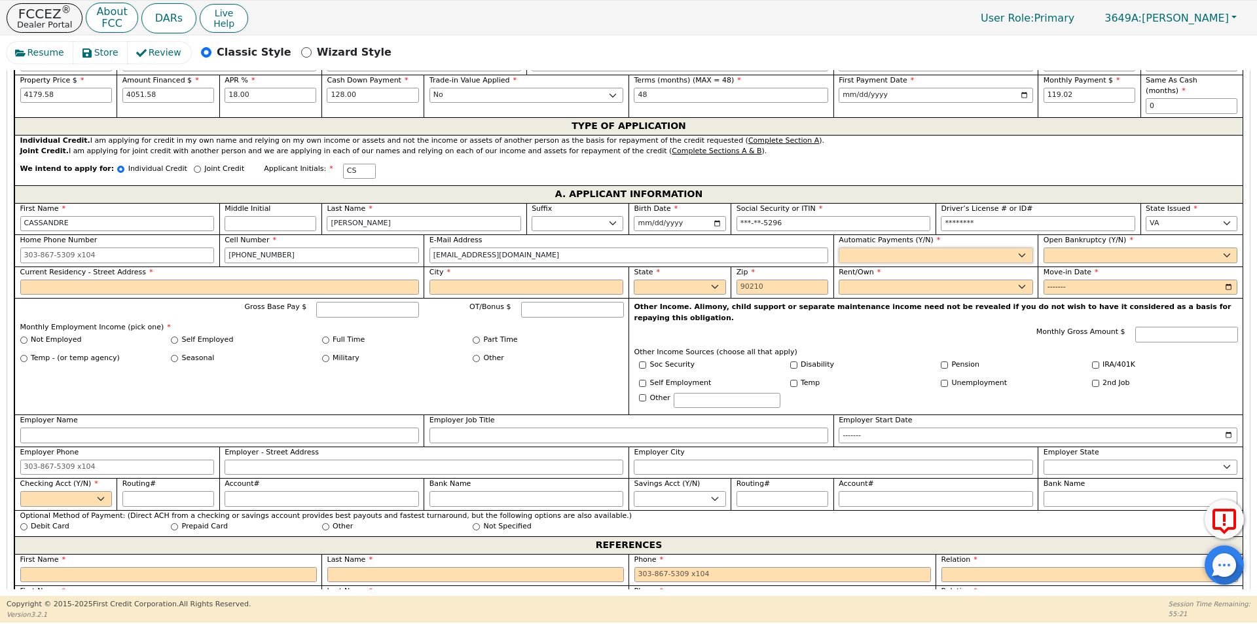
select select "y"
type input "[PERSON_NAME]"
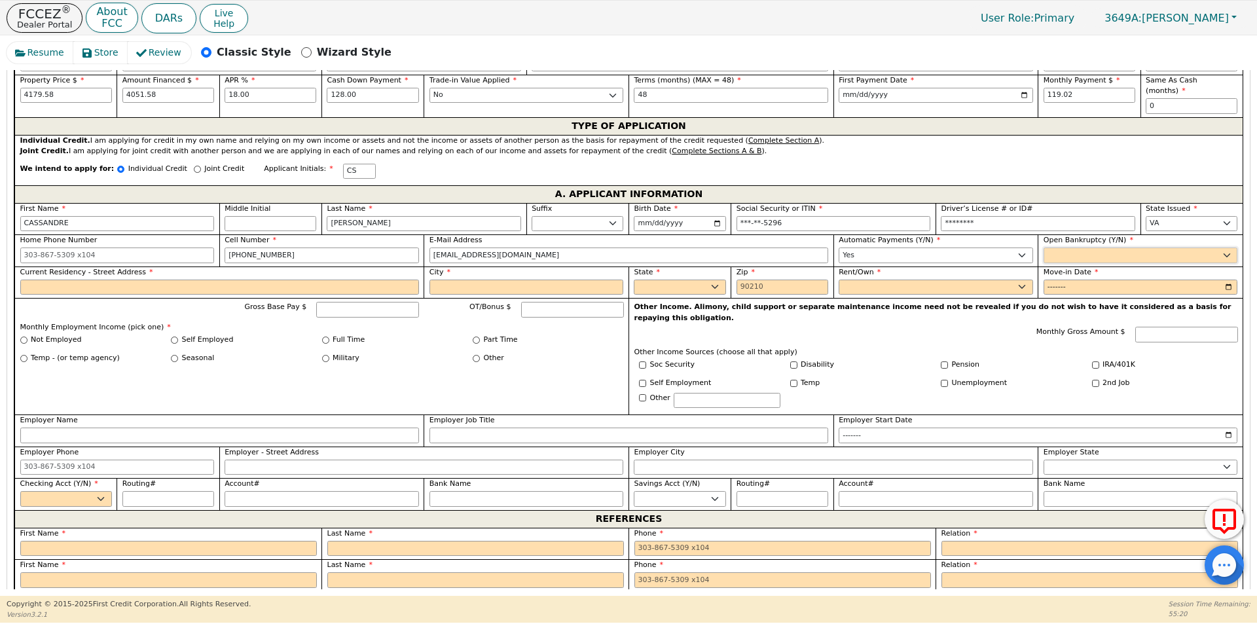
select select "n"
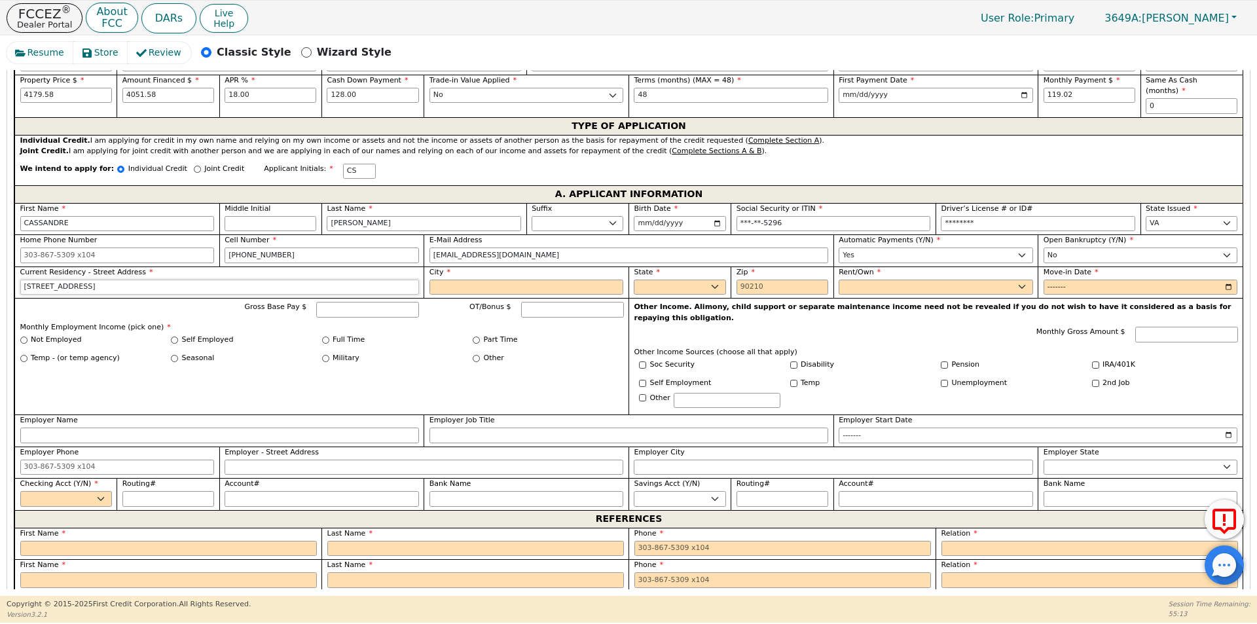
type input "[STREET_ADDRESS]"
type input "Chesapeake"
select select "VA"
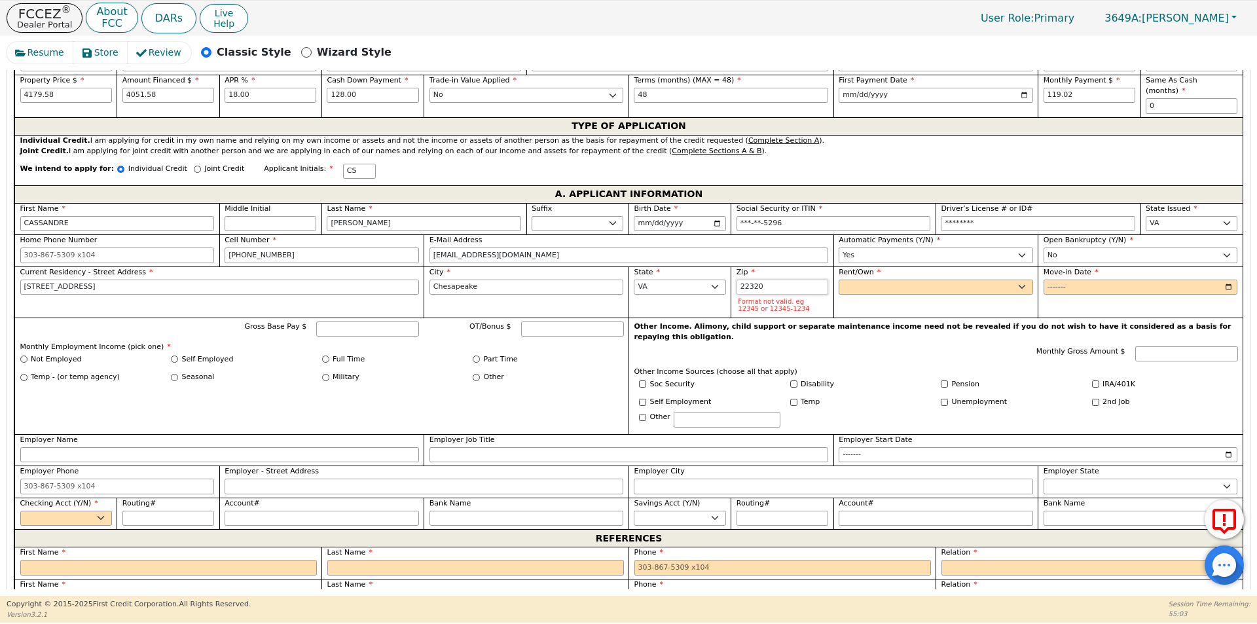
type input "22320"
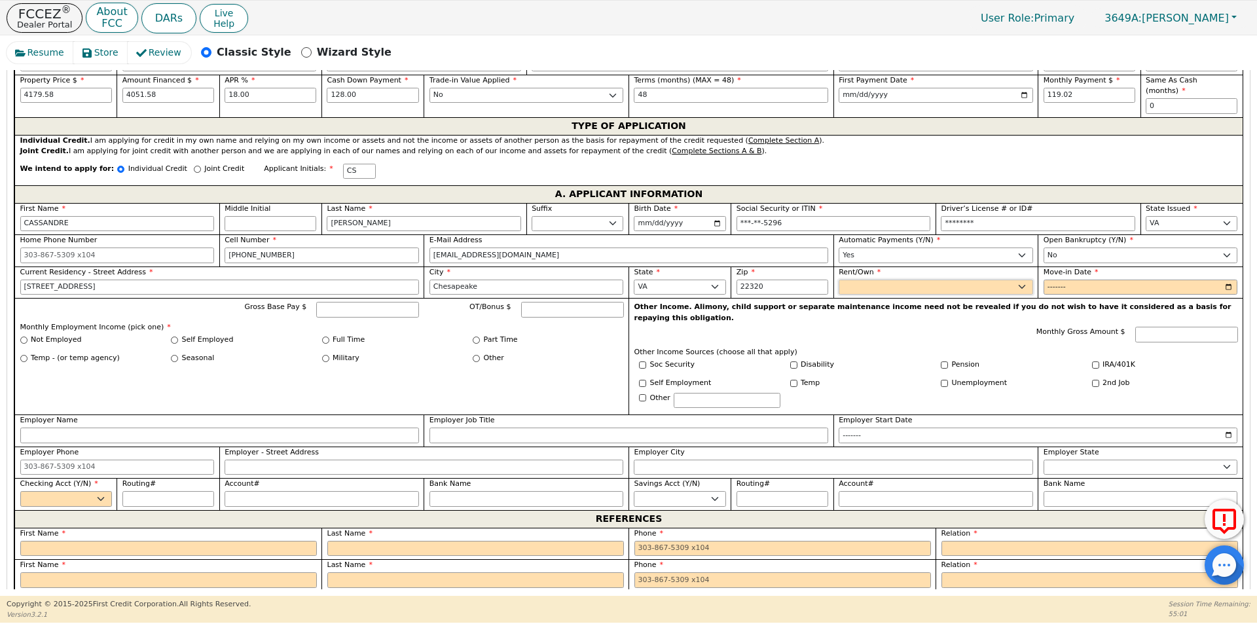
select select "Own"
type input "2014-08"
type input "3000.00"
click at [172, 337] on input "Self Employed" at bounding box center [174, 340] width 7 height 7
radio input "true"
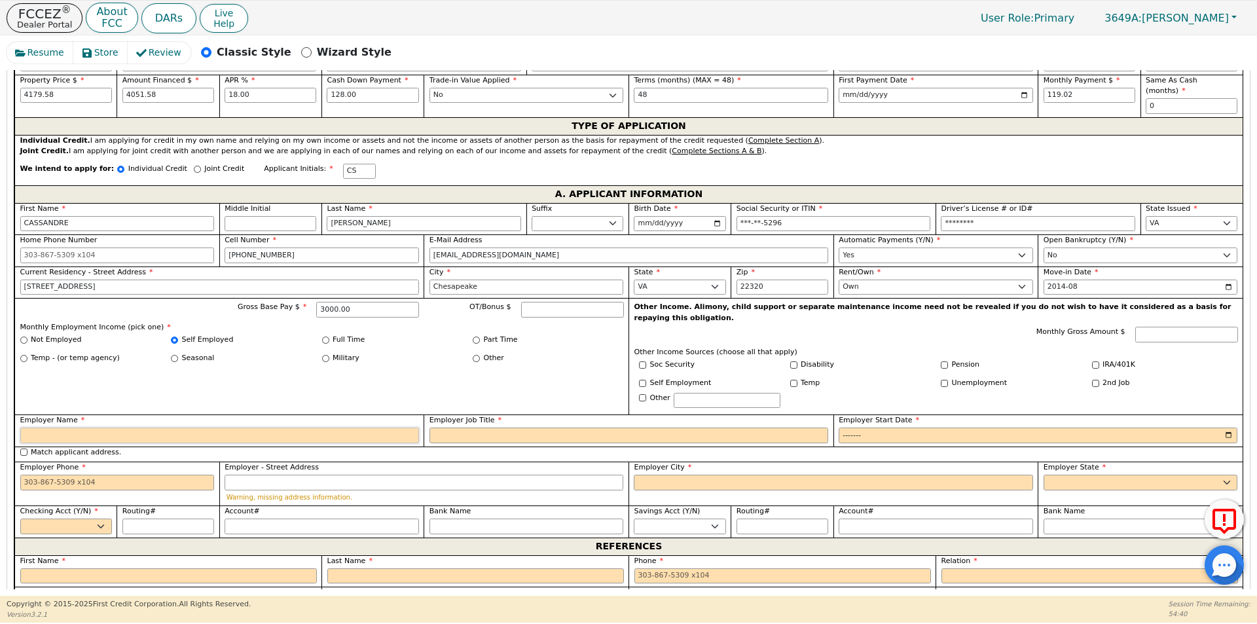
click at [324, 428] on input "Employer Name" at bounding box center [219, 436] width 399 height 16
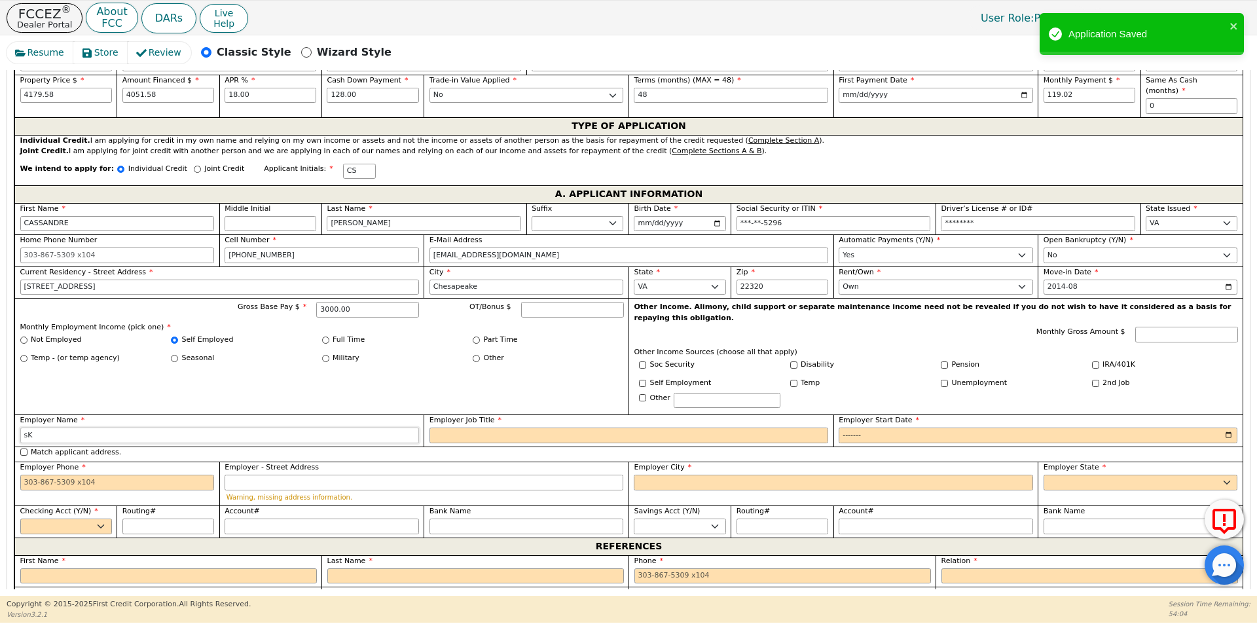
type input "s"
type input "SKYHIGH DJ"
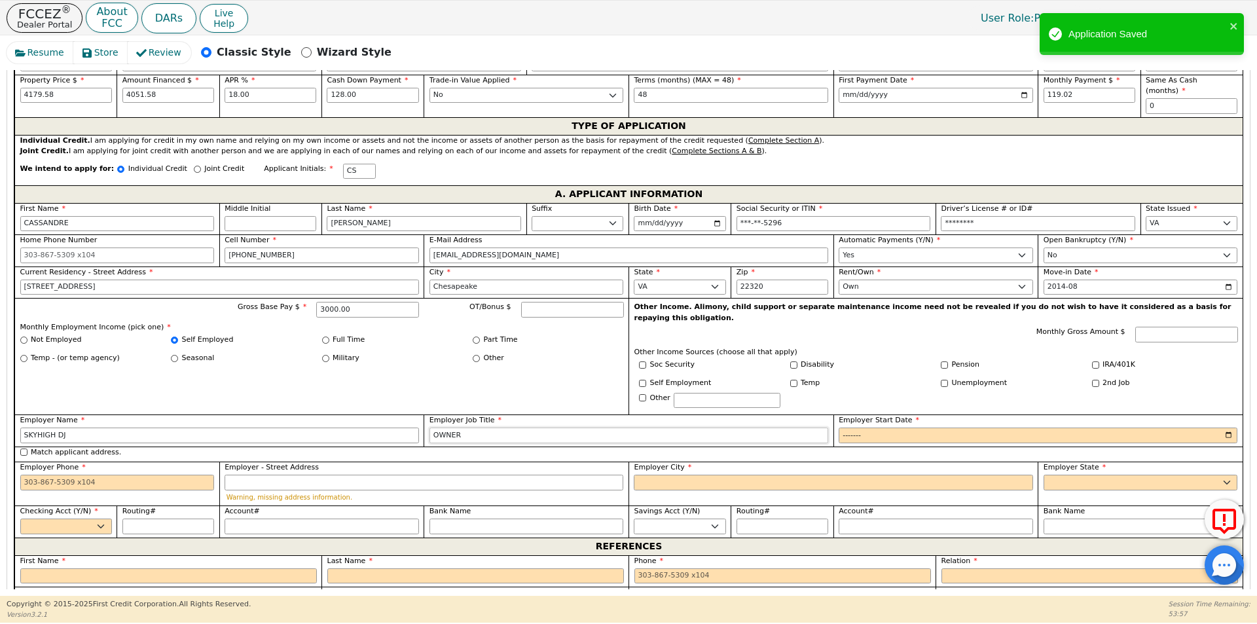
type input "OWNER"
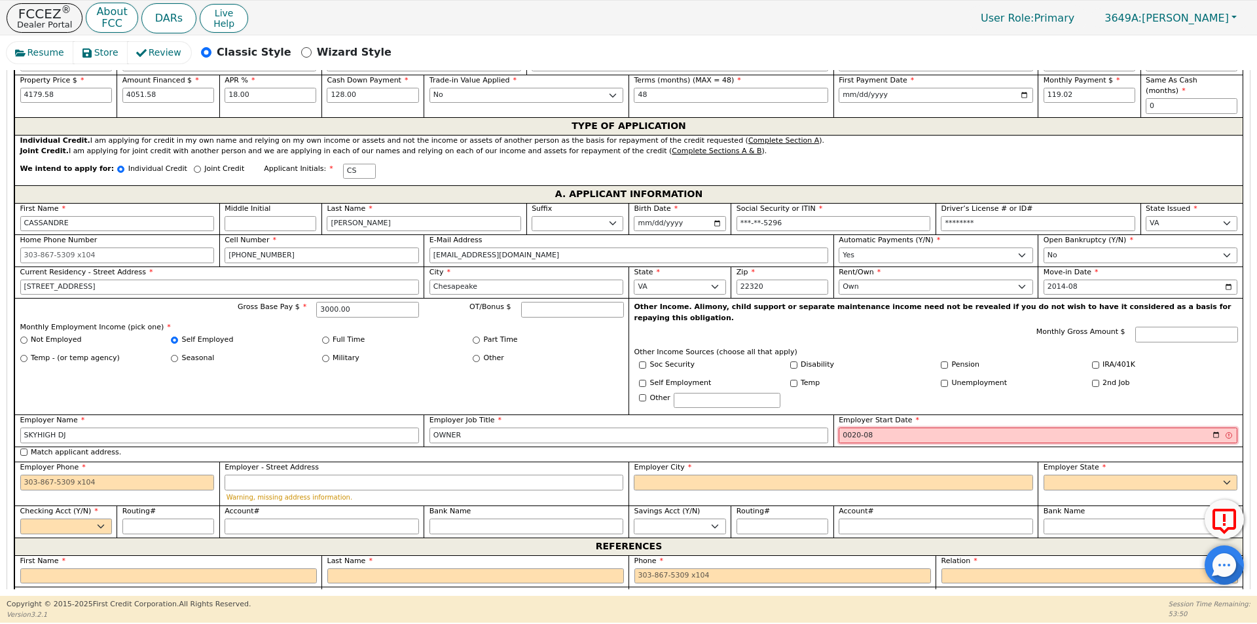
type input "0202-08"
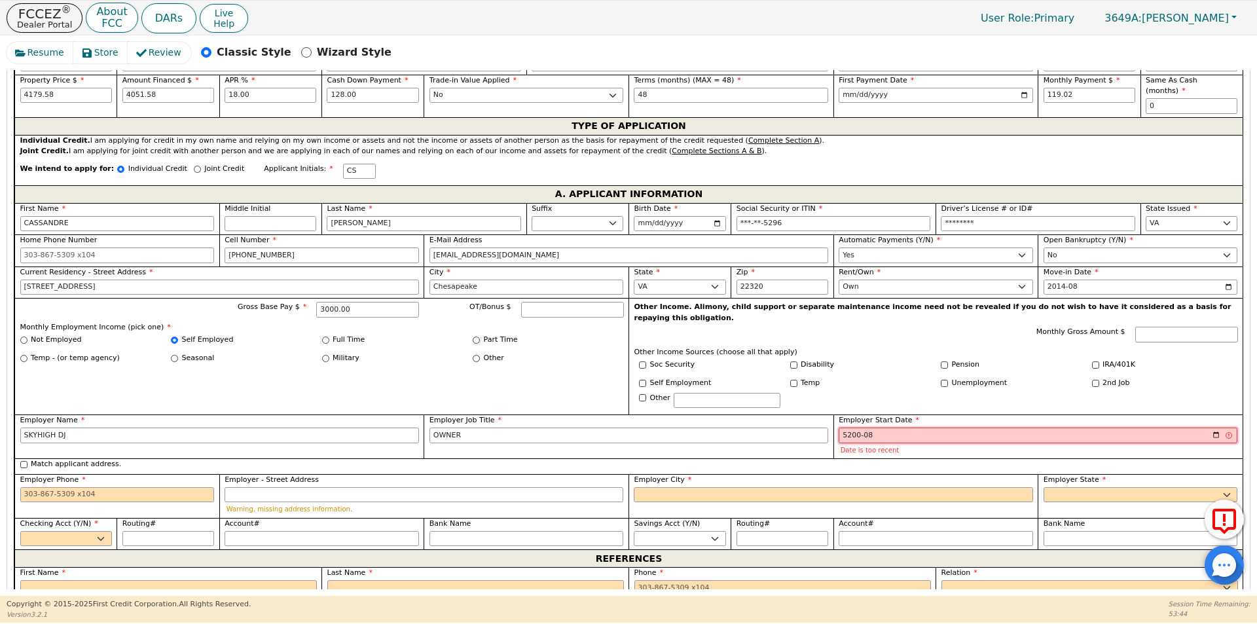
type input "52005-08"
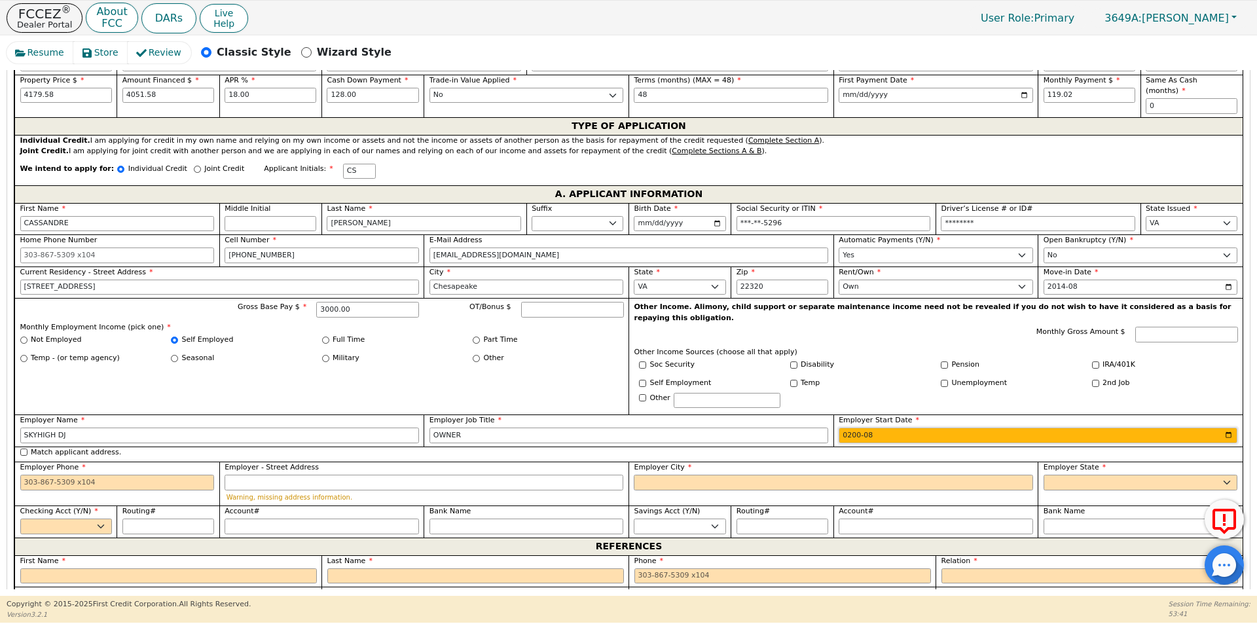
type input "2005-08"
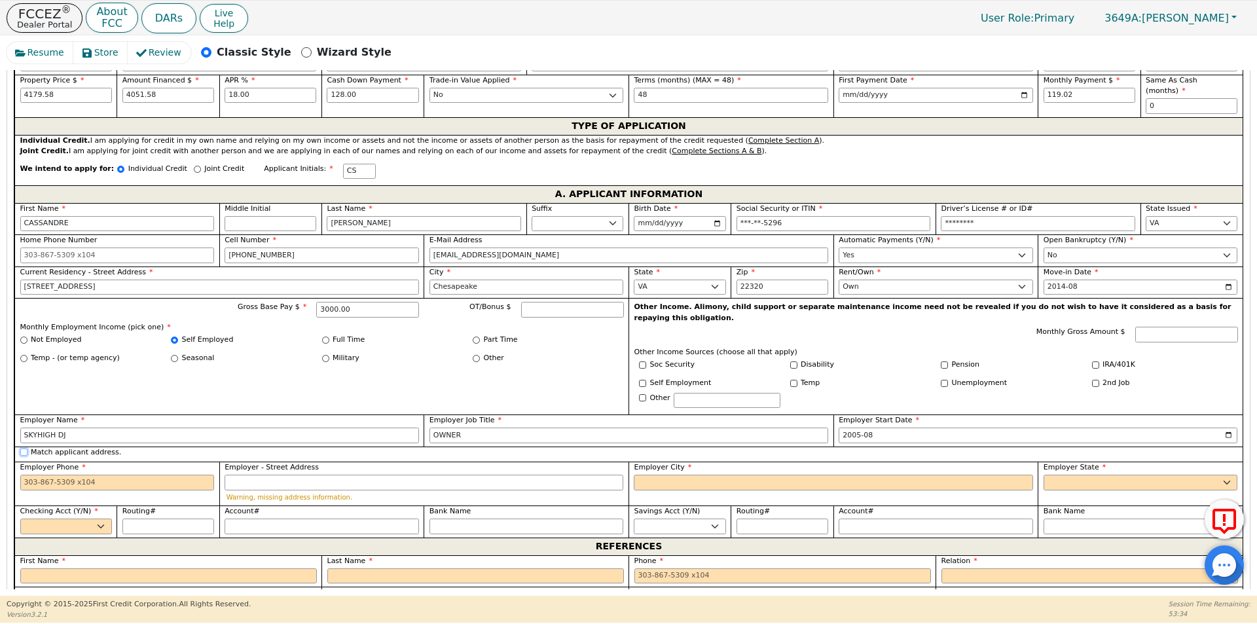
click at [26, 448] on input "Match applicant address." at bounding box center [23, 451] width 7 height 7
checkbox input "true"
type input "[STREET_ADDRESS]"
type input "Chesapeake"
select select "VA"
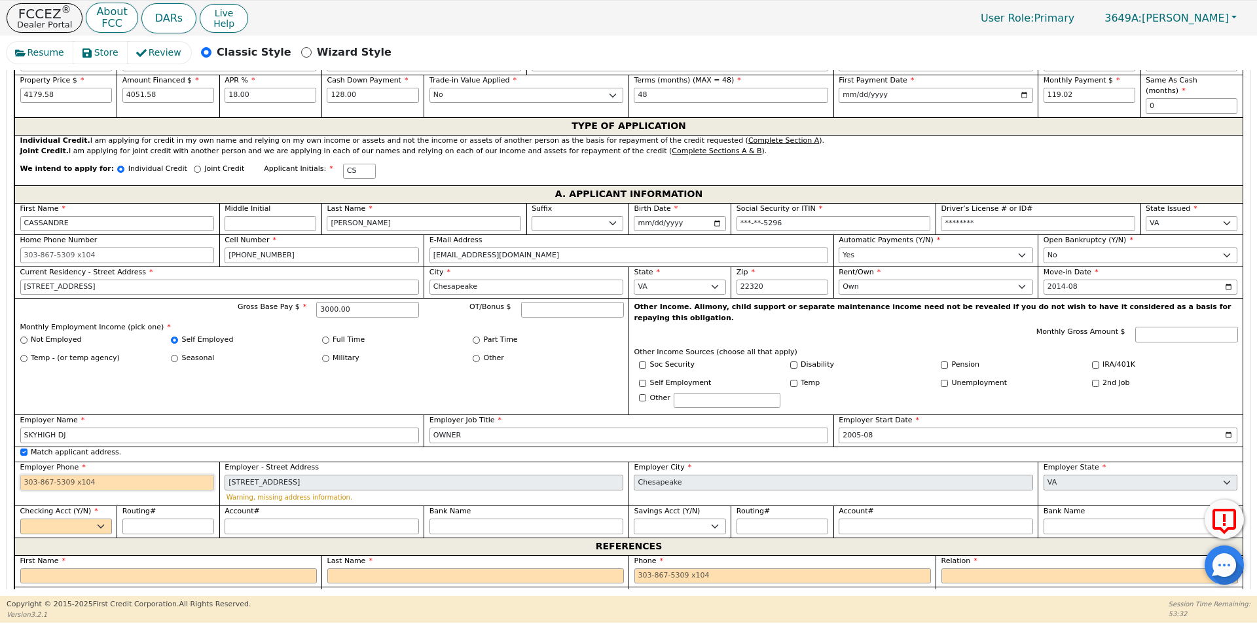
click at [189, 475] on input "Employer Phone" at bounding box center [117, 483] width 194 height 16
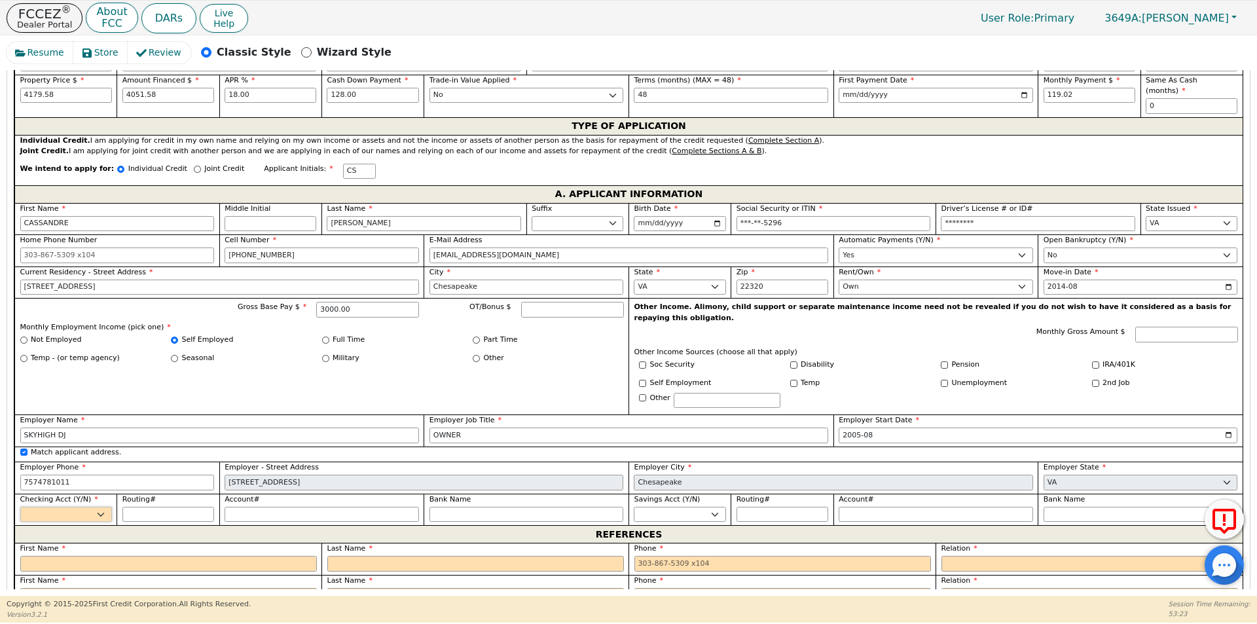
type input "[PHONE_NUMBER]"
click at [98, 507] on select "Yes No" at bounding box center [66, 515] width 92 height 16
select select "y"
click at [20, 507] on select "Yes No" at bounding box center [66, 515] width 92 height 16
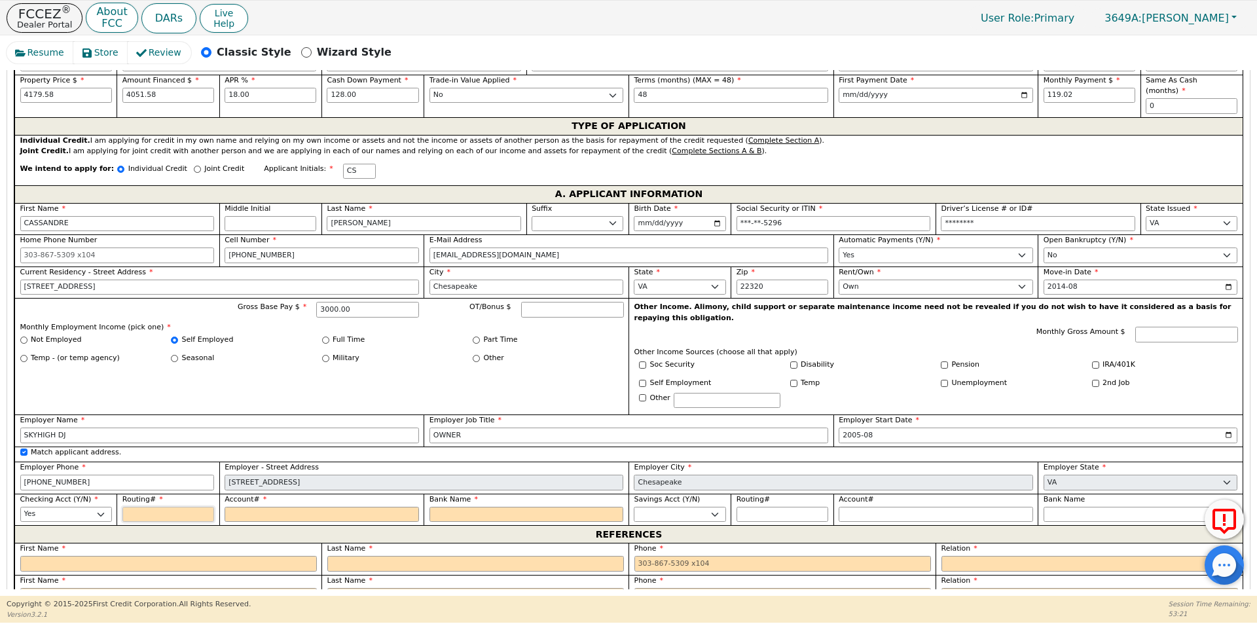
click at [136, 507] on input "Routing#" at bounding box center [168, 515] width 92 height 16
type input "2"
type input "*"
type input "25"
type input "**"
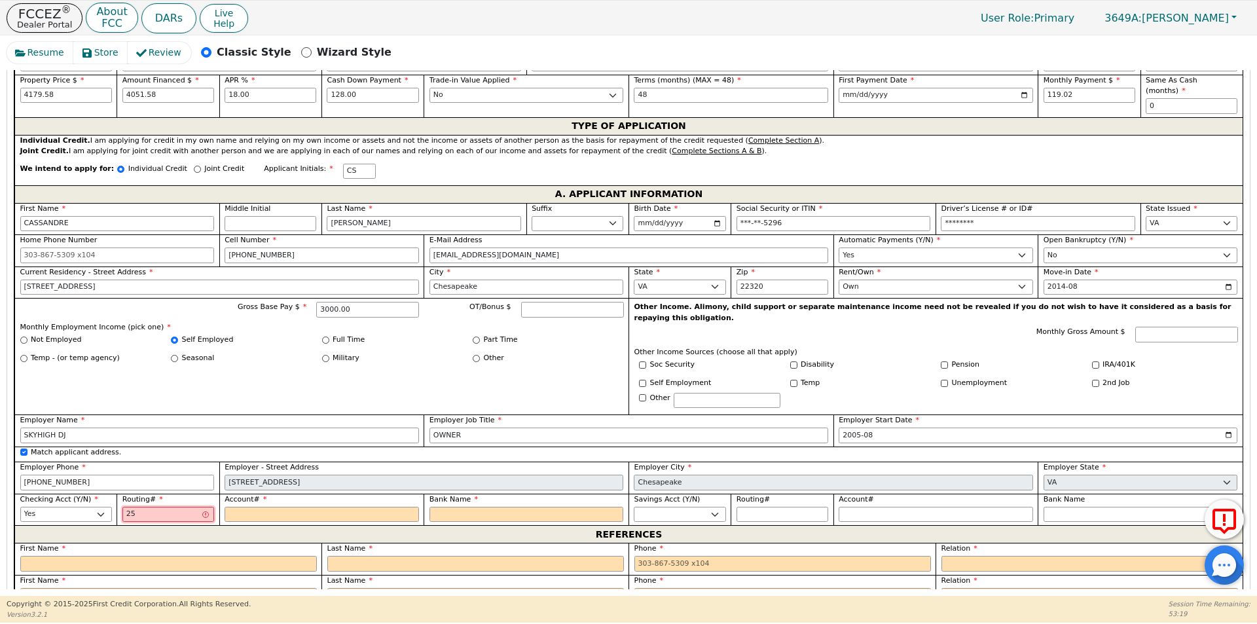
type input "256"
type input "***"
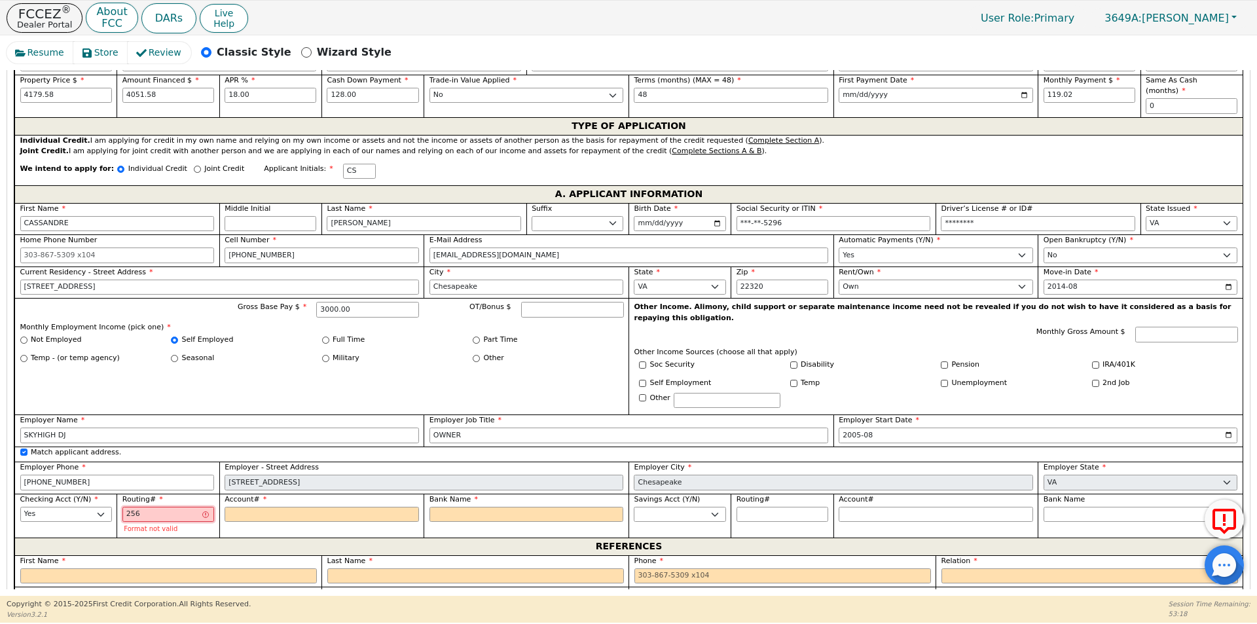
type input "2560"
type input "****"
type input "25607"
type input "*****"
type input "256074"
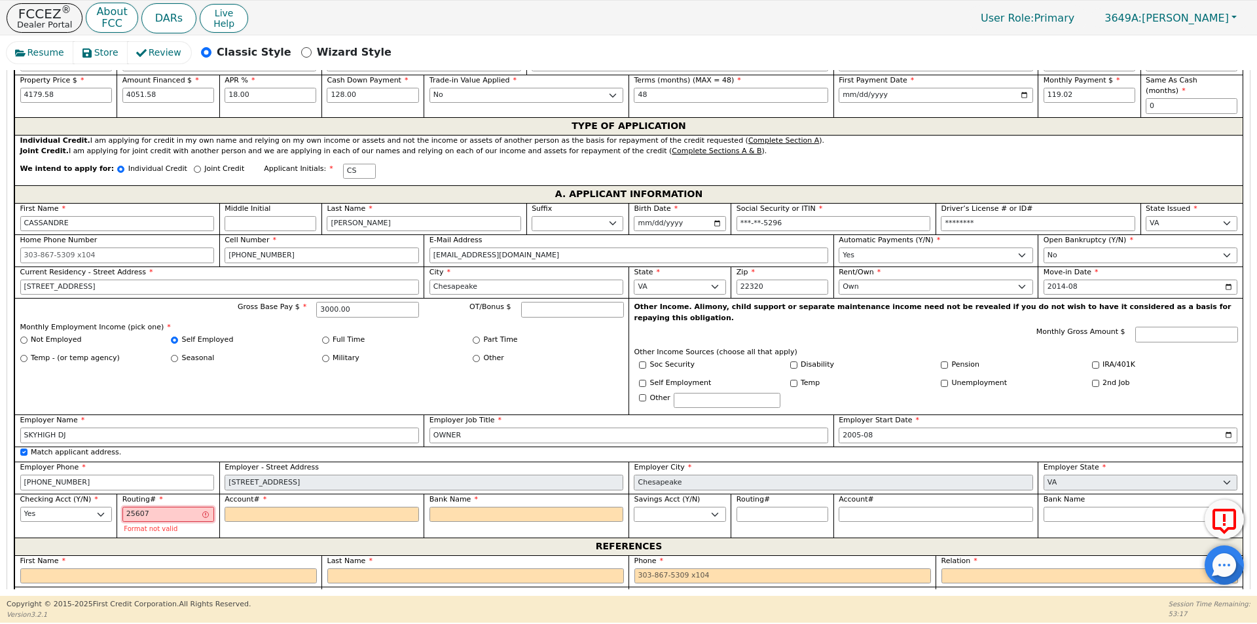
type input "******"
type input "2560749"
type input "*******"
type input "25607497"
type input "********"
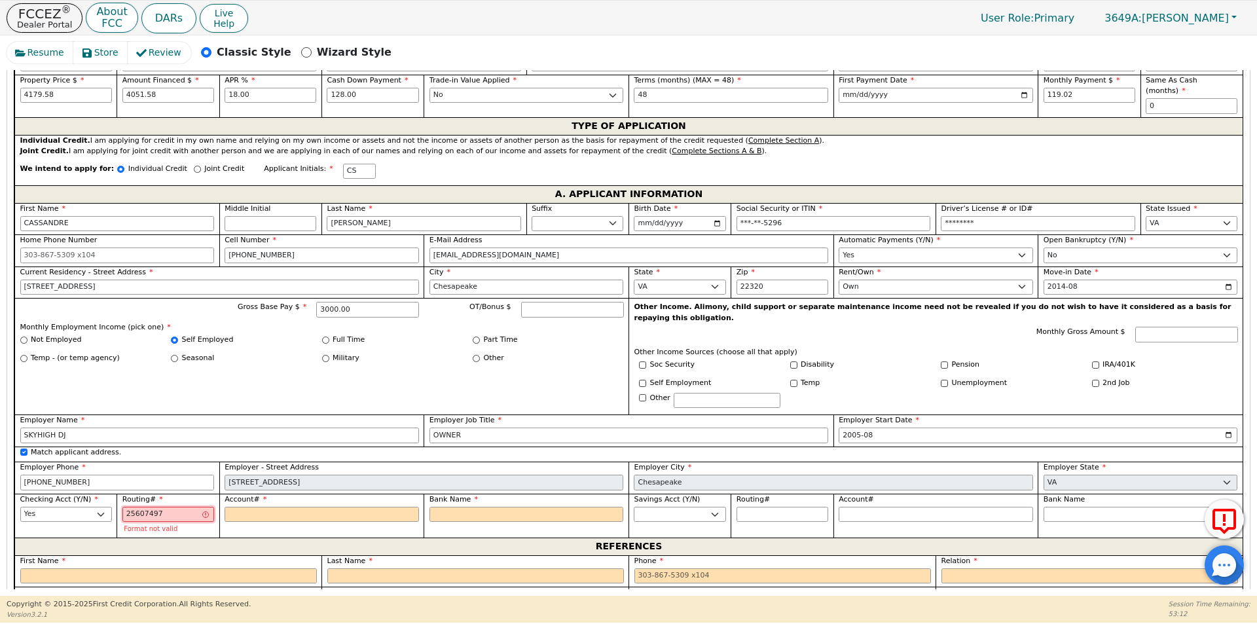
type input "256074974"
type input "*********"
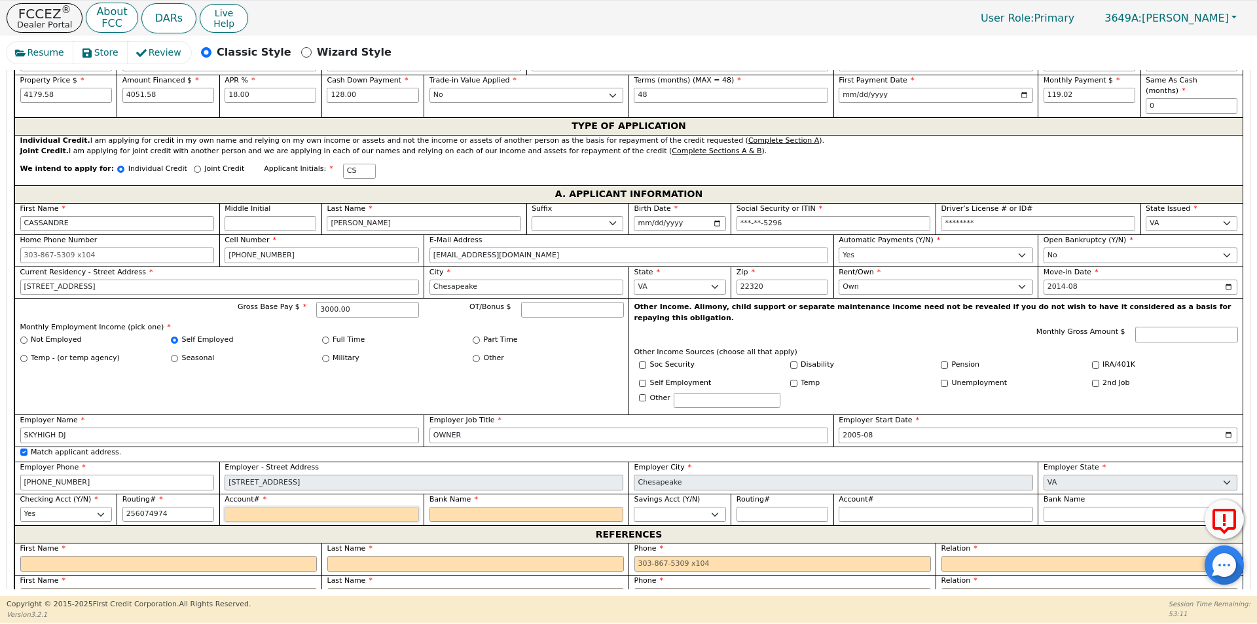
type input "*********"
type input "7"
type input "*"
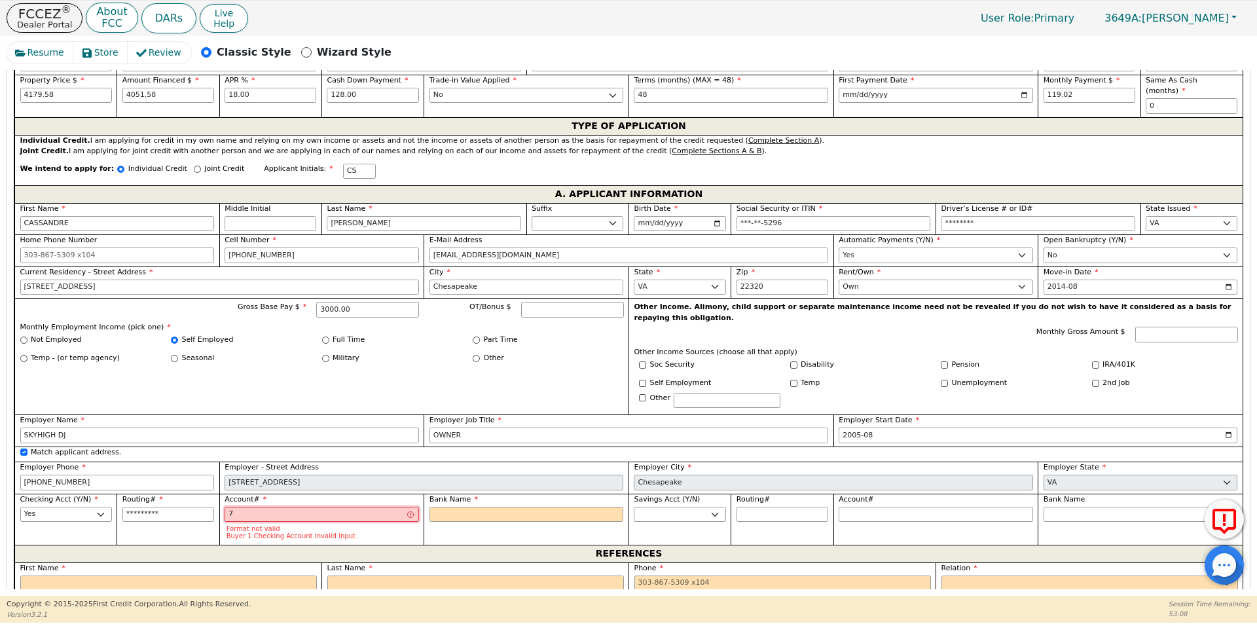
type input "70"
type input "**"
type input "700"
type input "***"
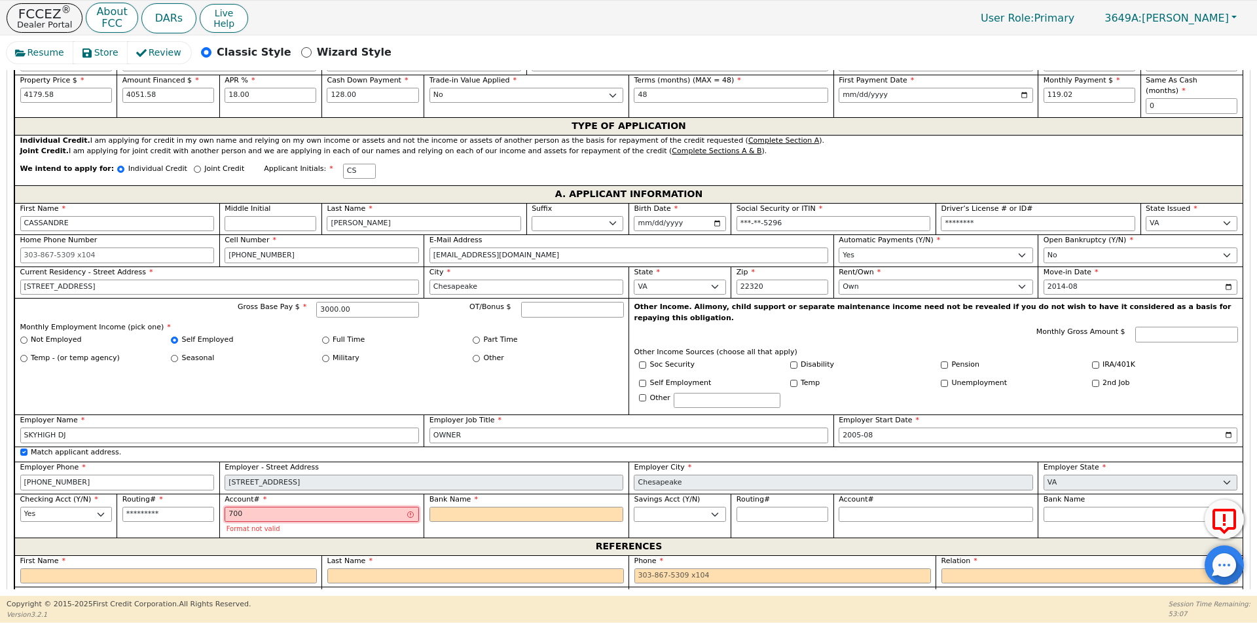
type input "7009"
type input "****"
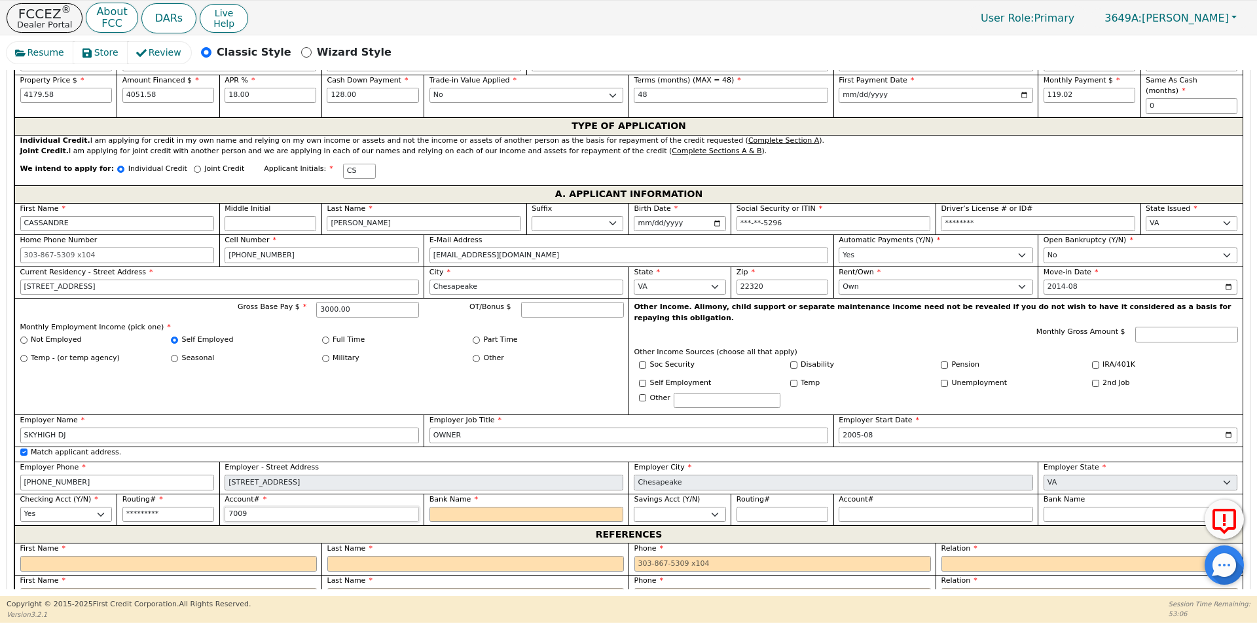
type input "70090"
type input "*****"
type input "700907"
type input "******"
type input "7009071"
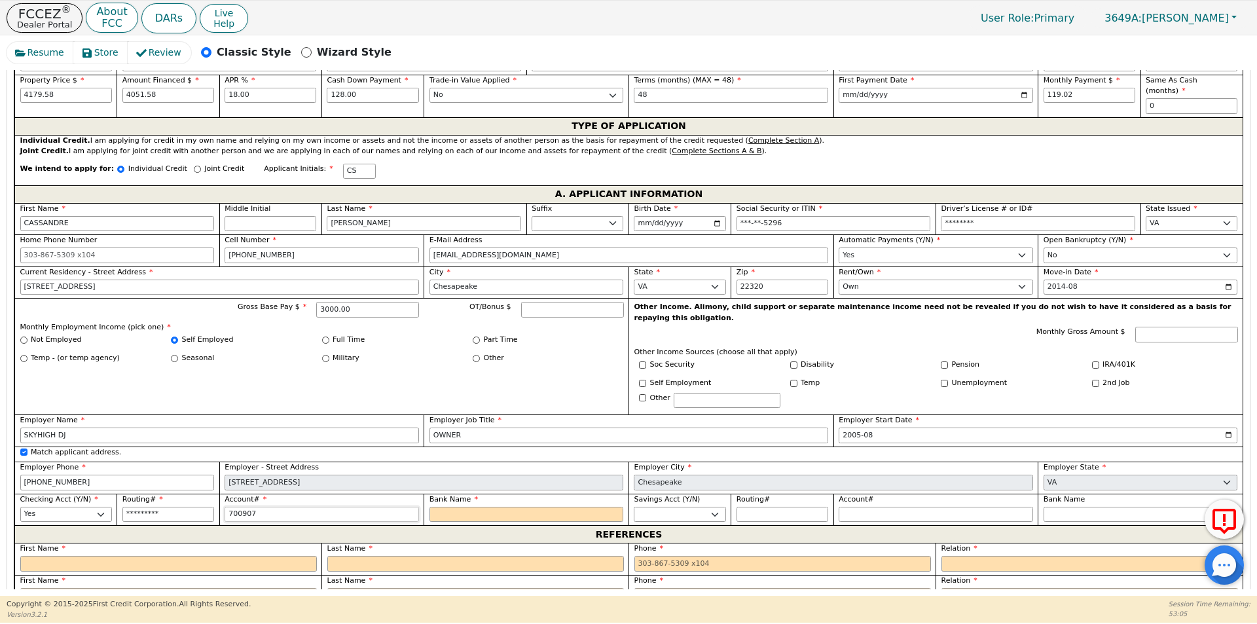
type input "*******"
type input "70090711"
type input "********"
type input "700907112"
type input "*********"
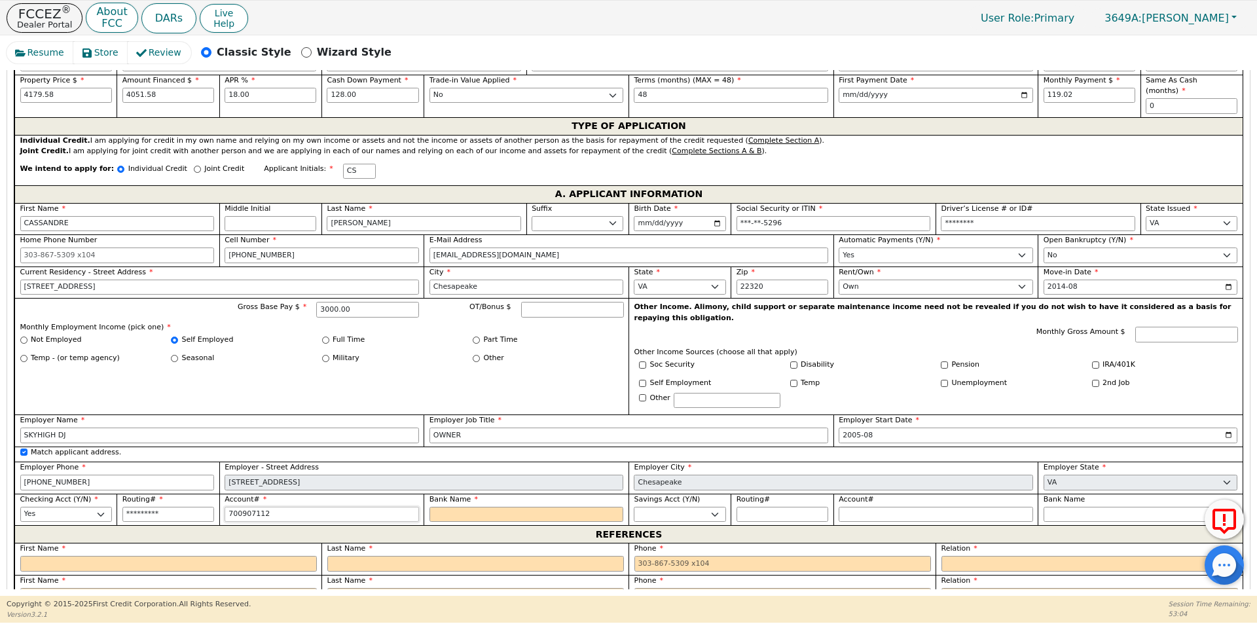
type input "7009071122"
type input "**********"
type input "n"
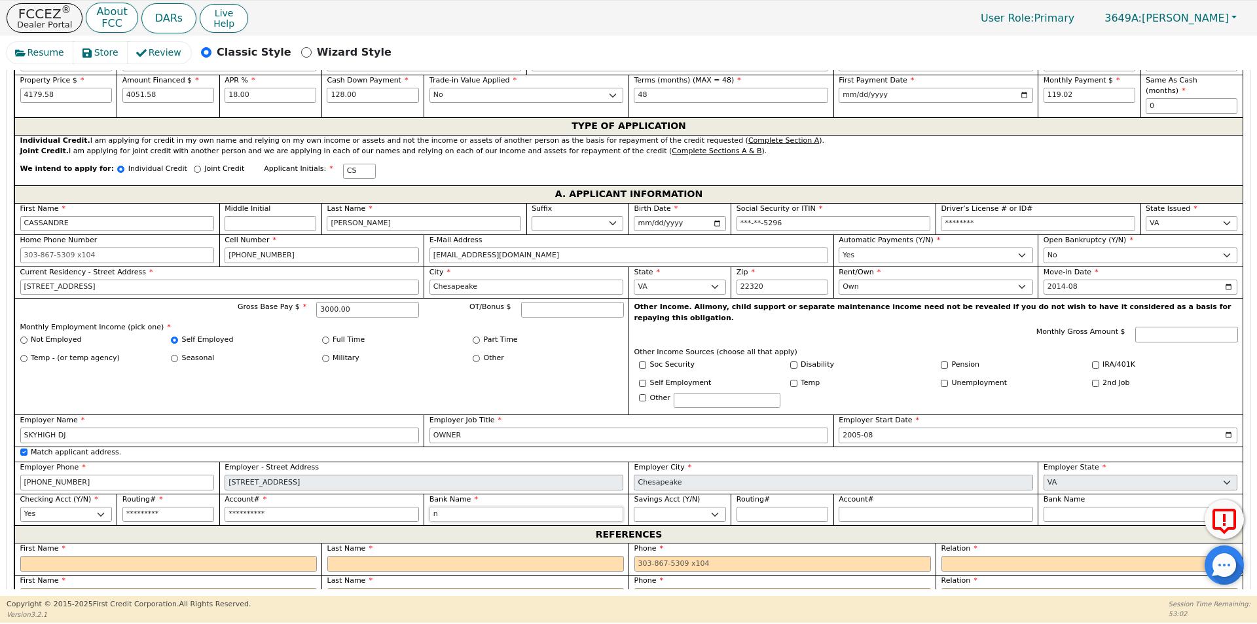
type input "nA"
type input "nAV"
type input "nAVY"
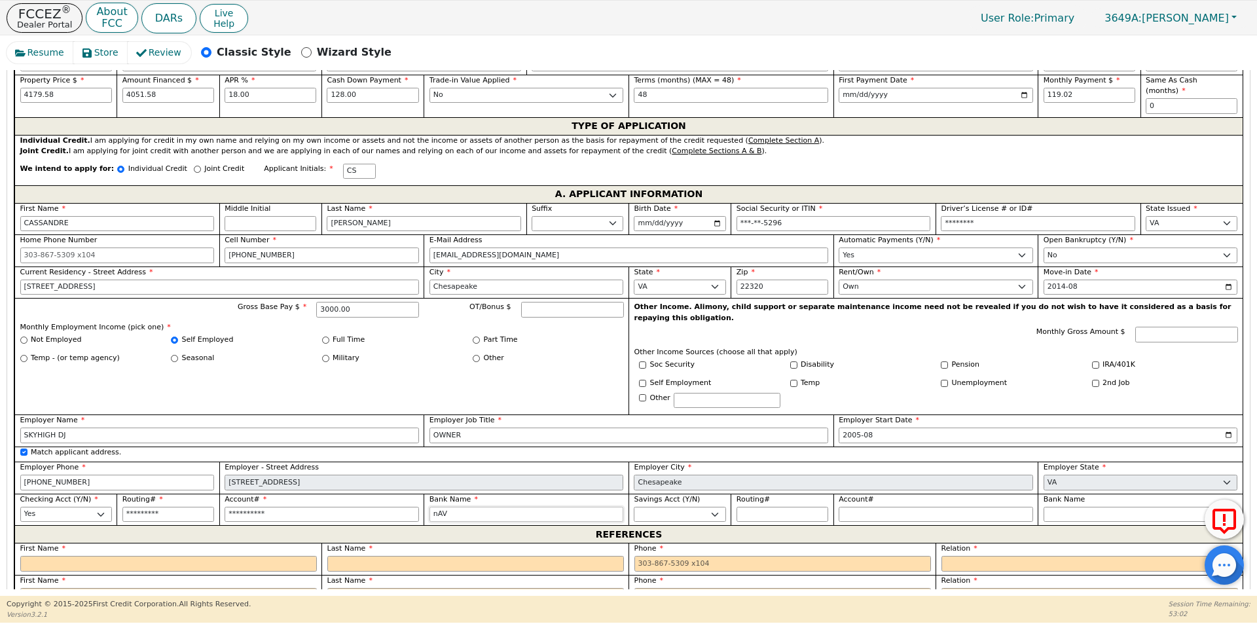
type input "nAVY"
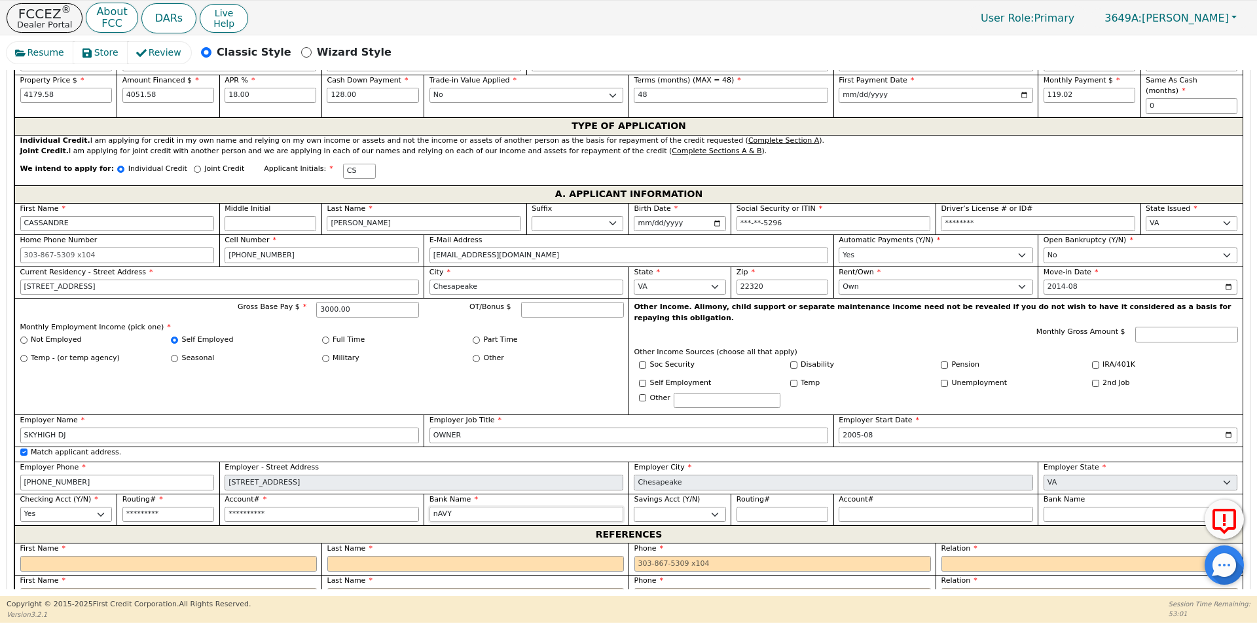
type input "nAV"
type input "nA"
type input "n"
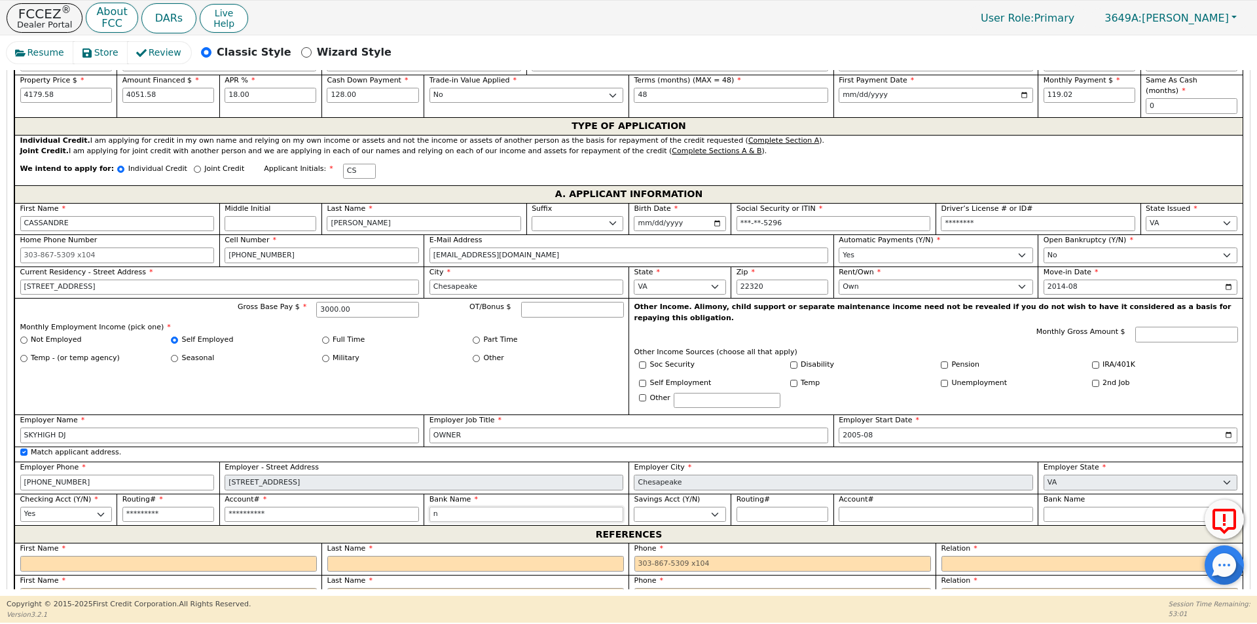
type input "n"
type input "N"
type input "NA"
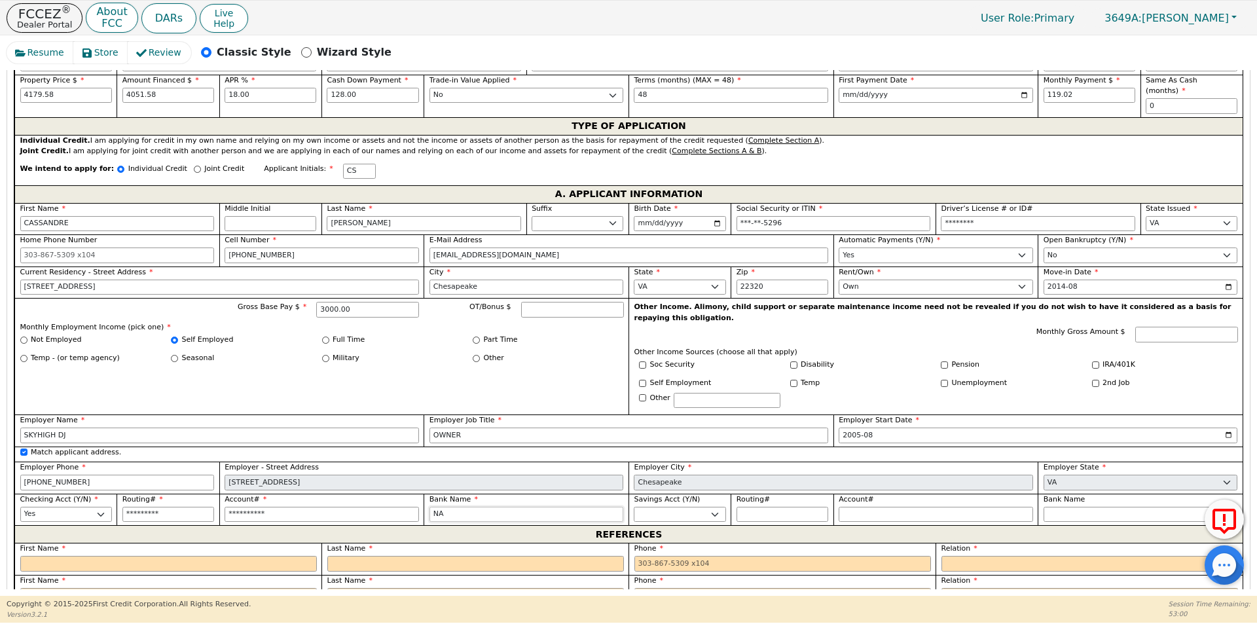
type input "NAV"
type input "NAVY"
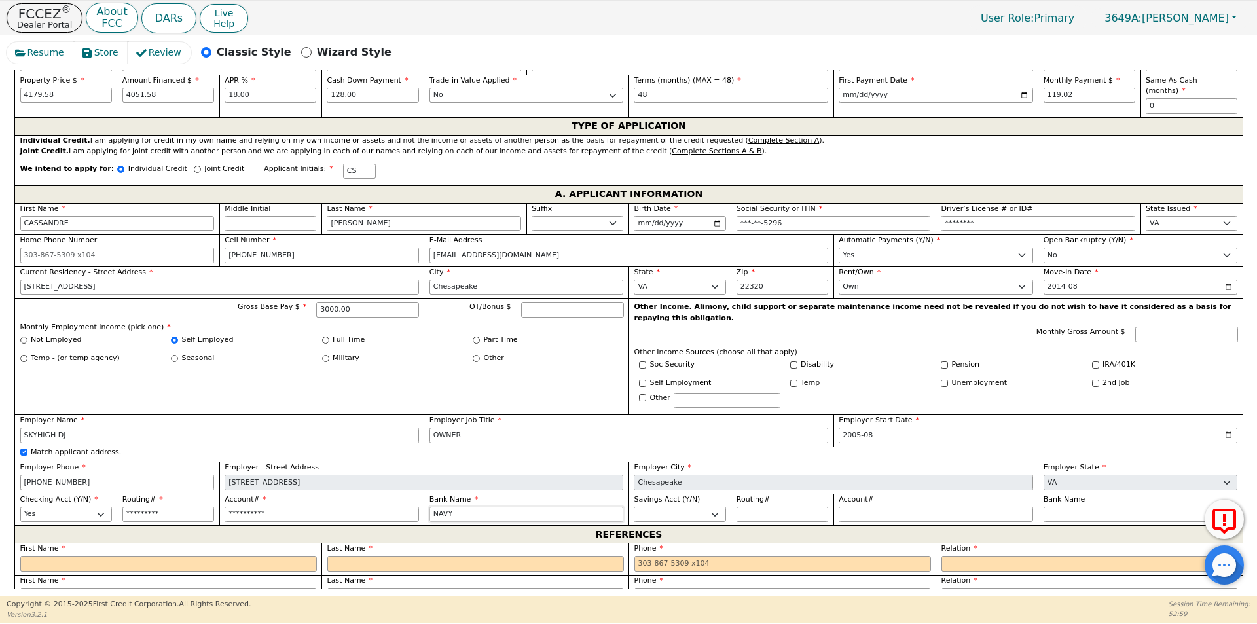
type input "NAVY"
type input "NAVY F"
type input "NAVY FE"
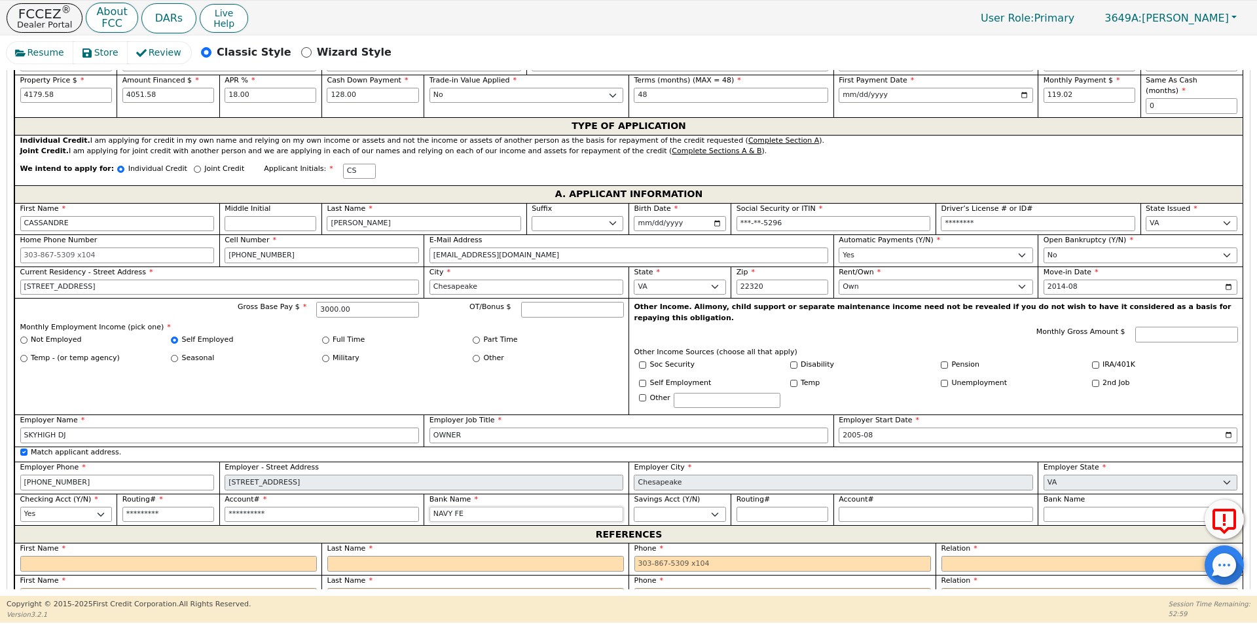
type input "NAVY FED"
type input "NAVY FEDE"
type input "NAVY [PERSON_NAME]"
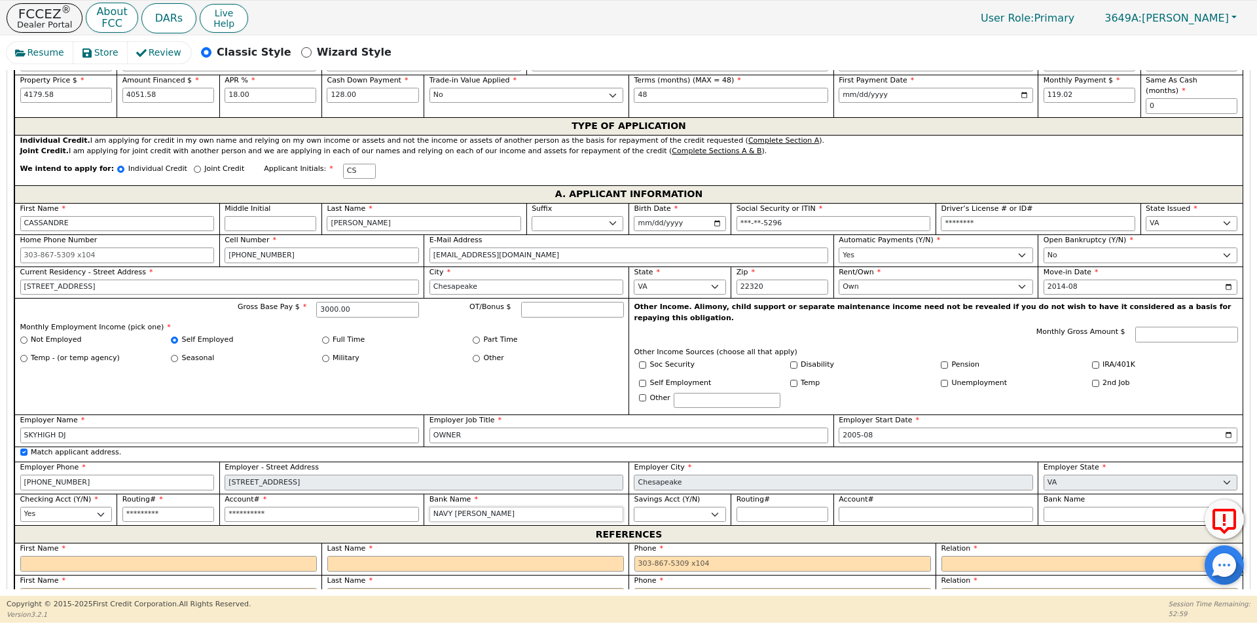
type input "NAVY [PERSON_NAME]"
type input "NAVY FEDERA"
type input "NAVY FEDERAL"
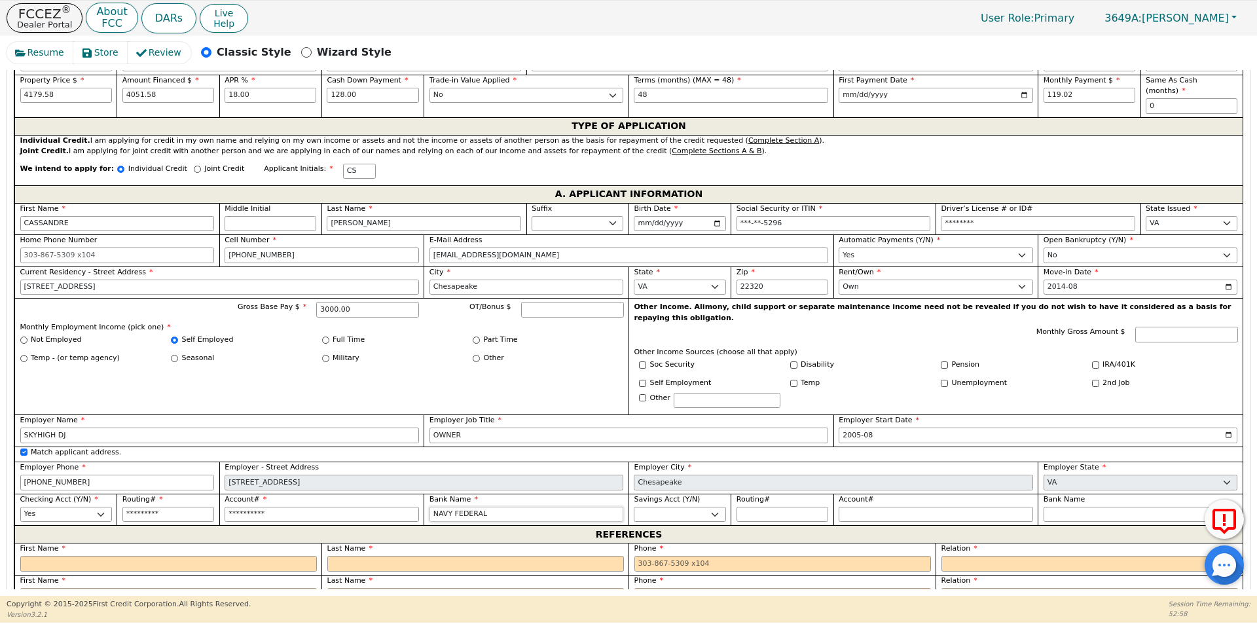
type input "NAVY FEDERAL"
type input "NAVY FEDERAL C"
type input "NAVY FEDERAL CR"
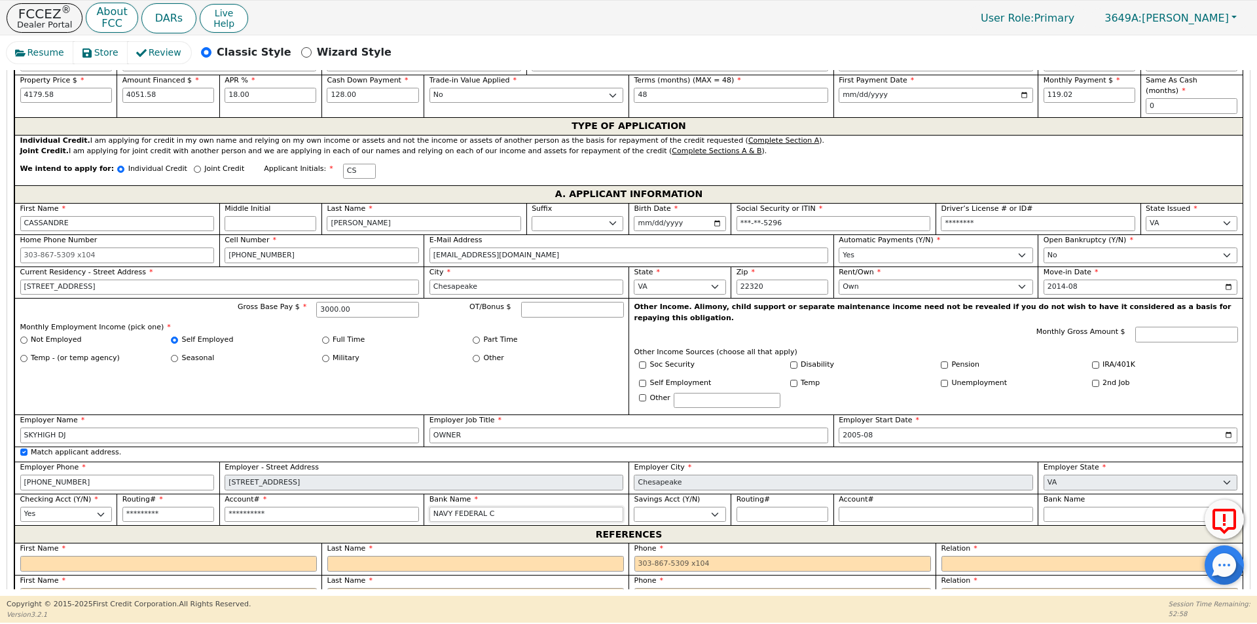
type input "NAVY FEDERAL CR"
type input "NAVY FEDERAL CRE"
type input "NAVY FEDERAL CRED"
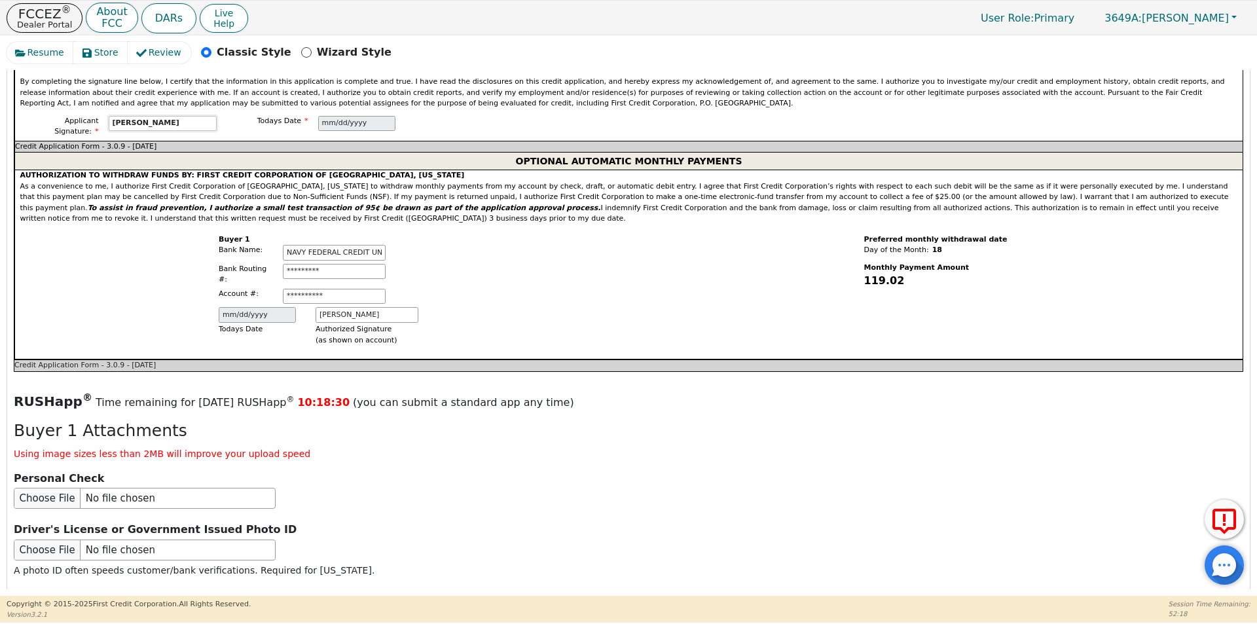
scroll to position [1247, 0]
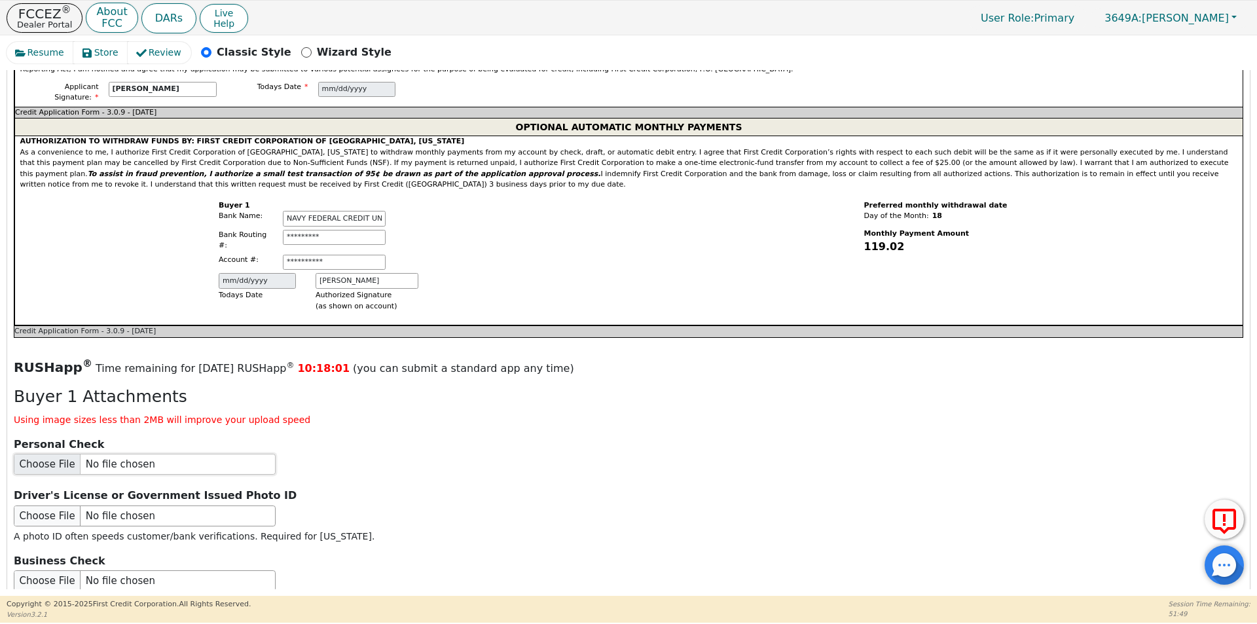
click at [43, 454] on input "file" at bounding box center [145, 464] width 262 height 21
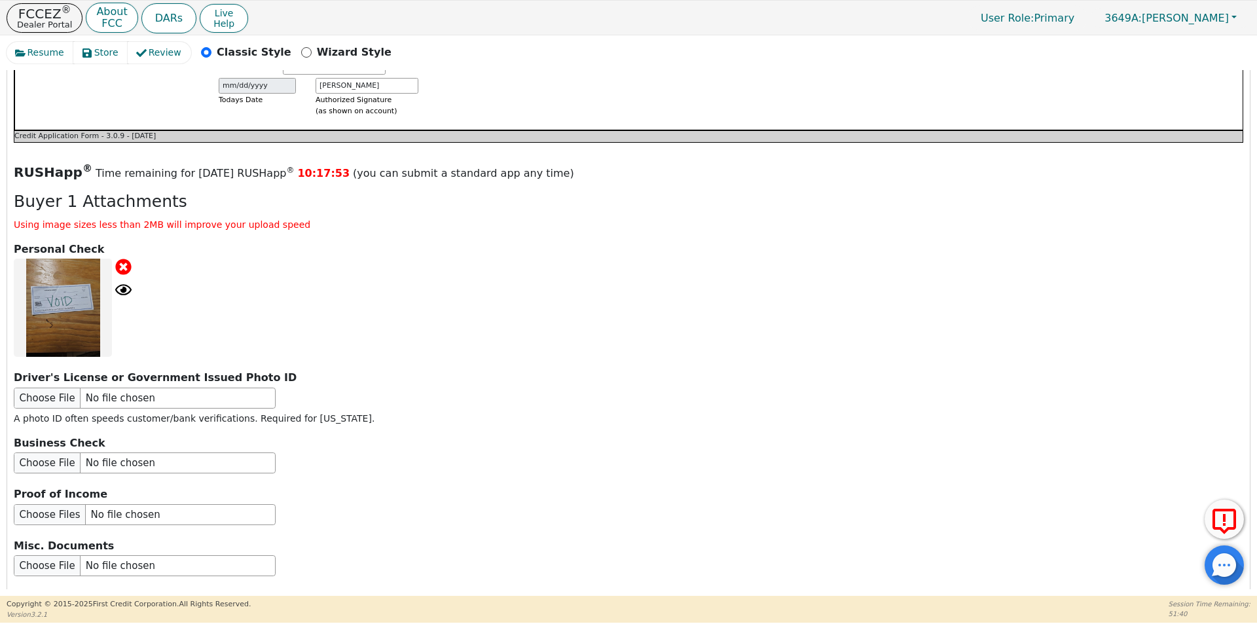
scroll to position [1444, 0]
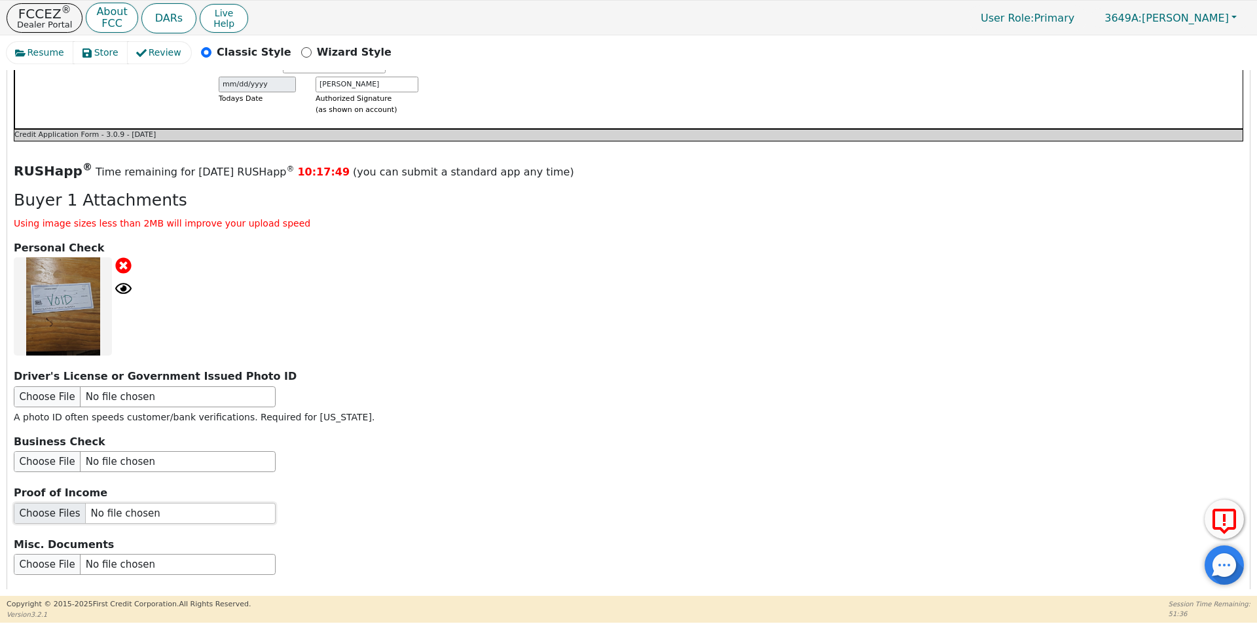
click at [48, 503] on input "file" at bounding box center [145, 513] width 262 height 21
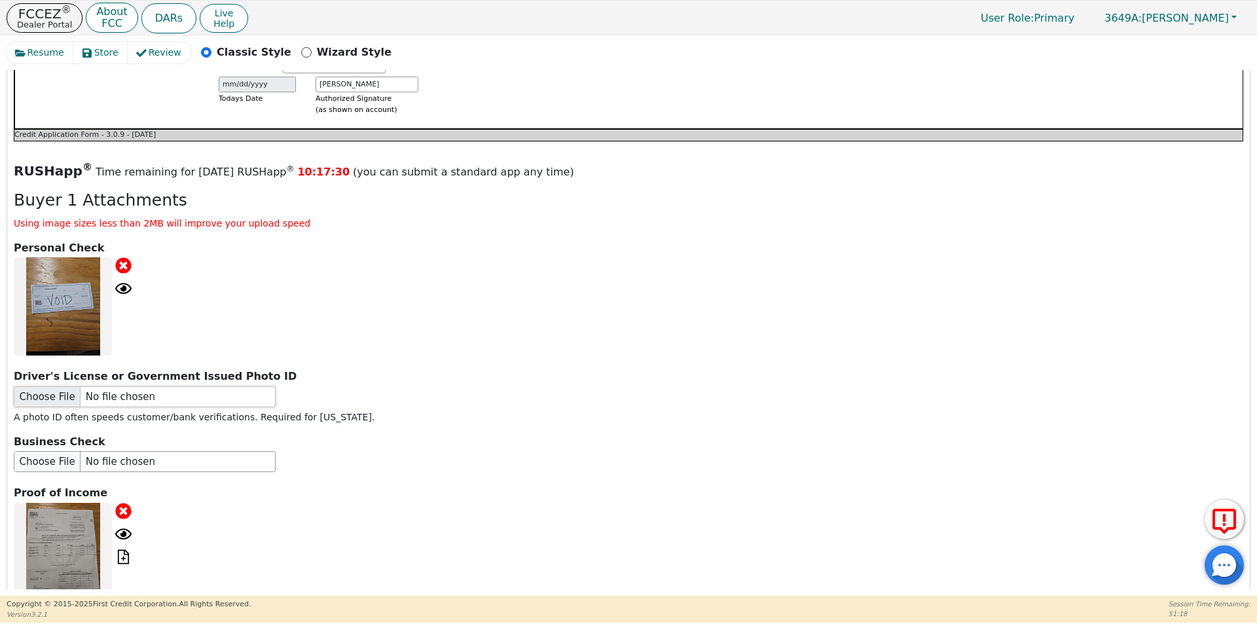
click at [69, 386] on input "file" at bounding box center [145, 396] width 262 height 21
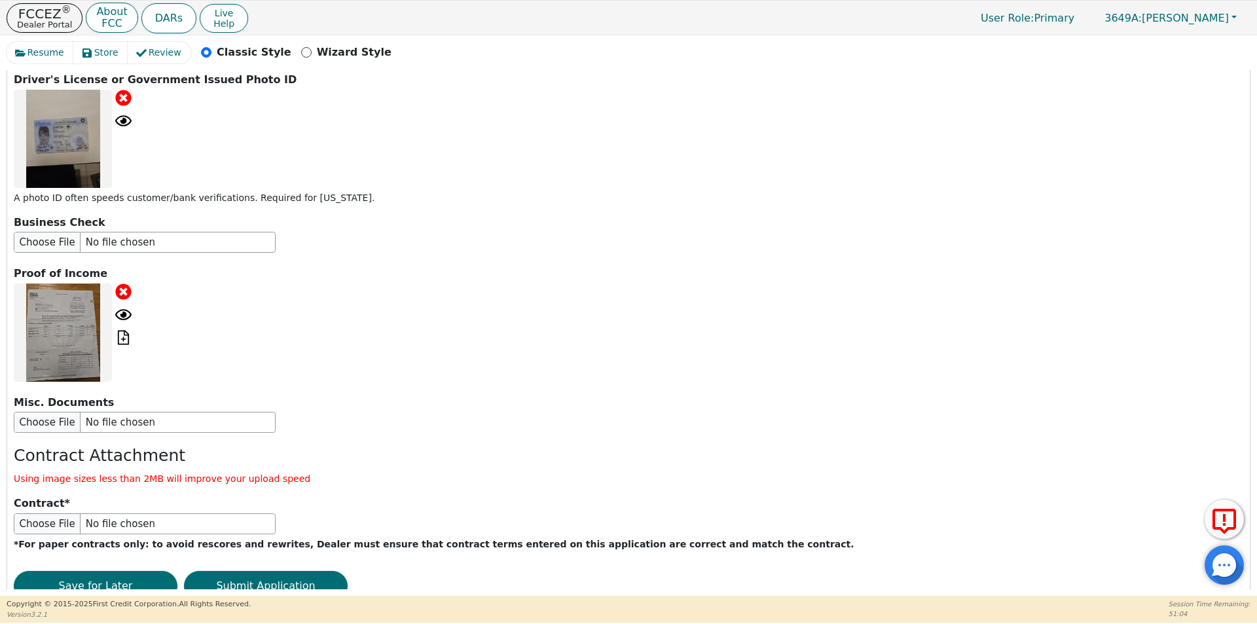
scroll to position [1755, 0]
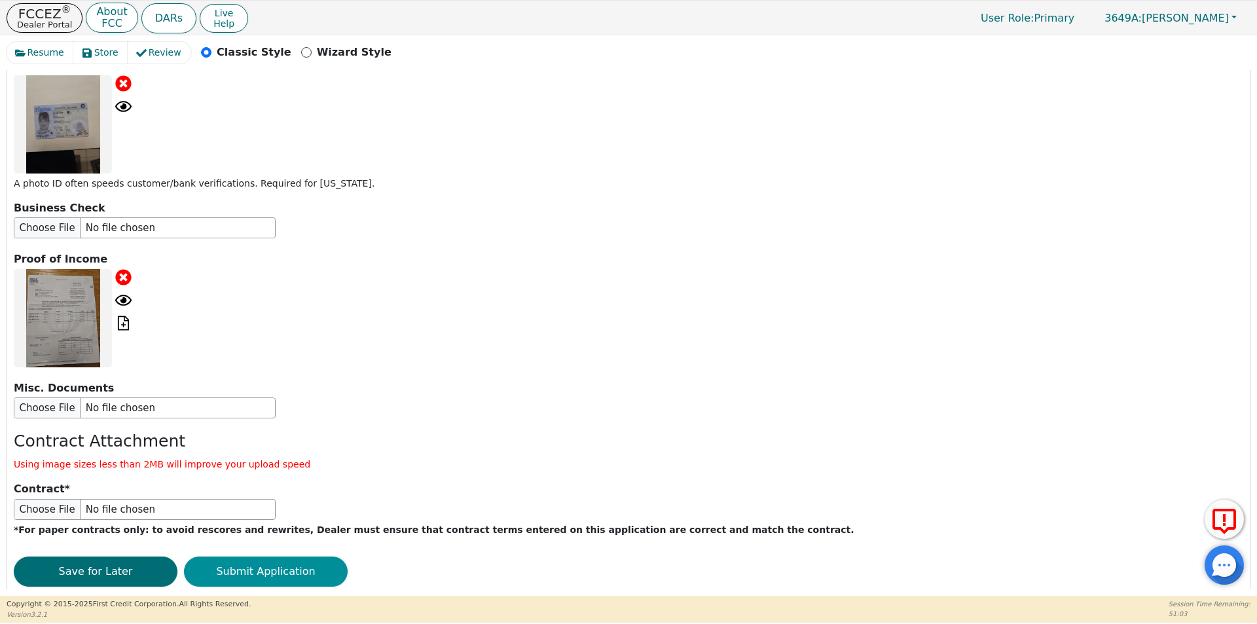
click at [244, 556] on button "Submit Application" at bounding box center [266, 571] width 164 height 30
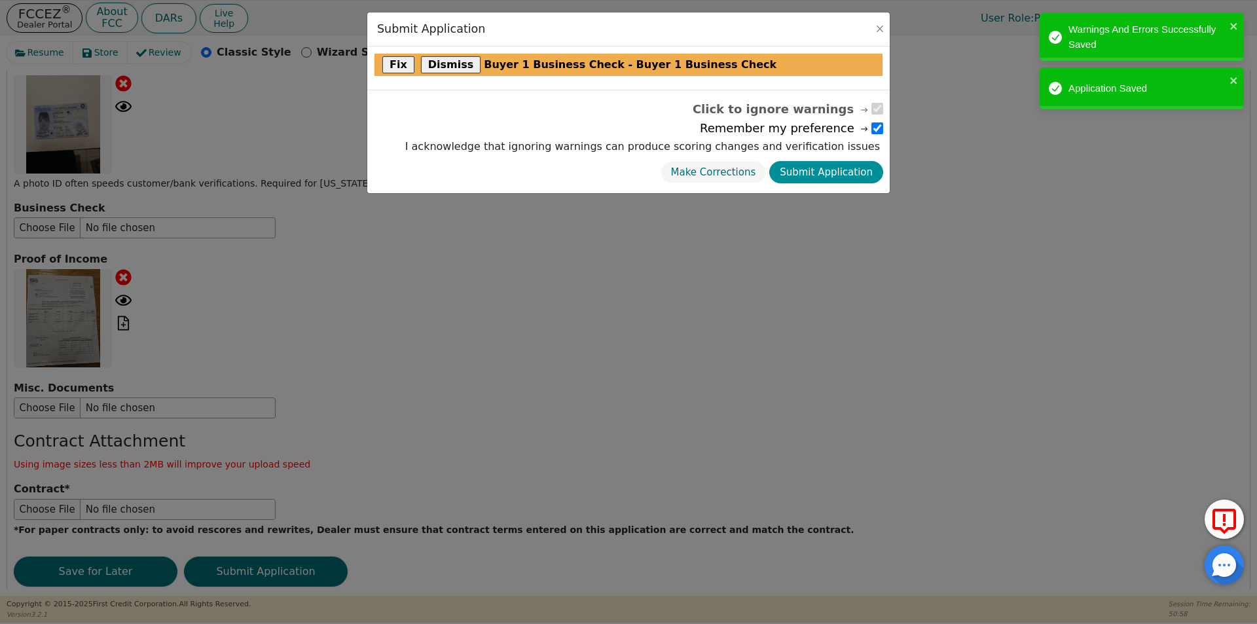
click at [848, 169] on button "Submit Application" at bounding box center [826, 172] width 114 height 23
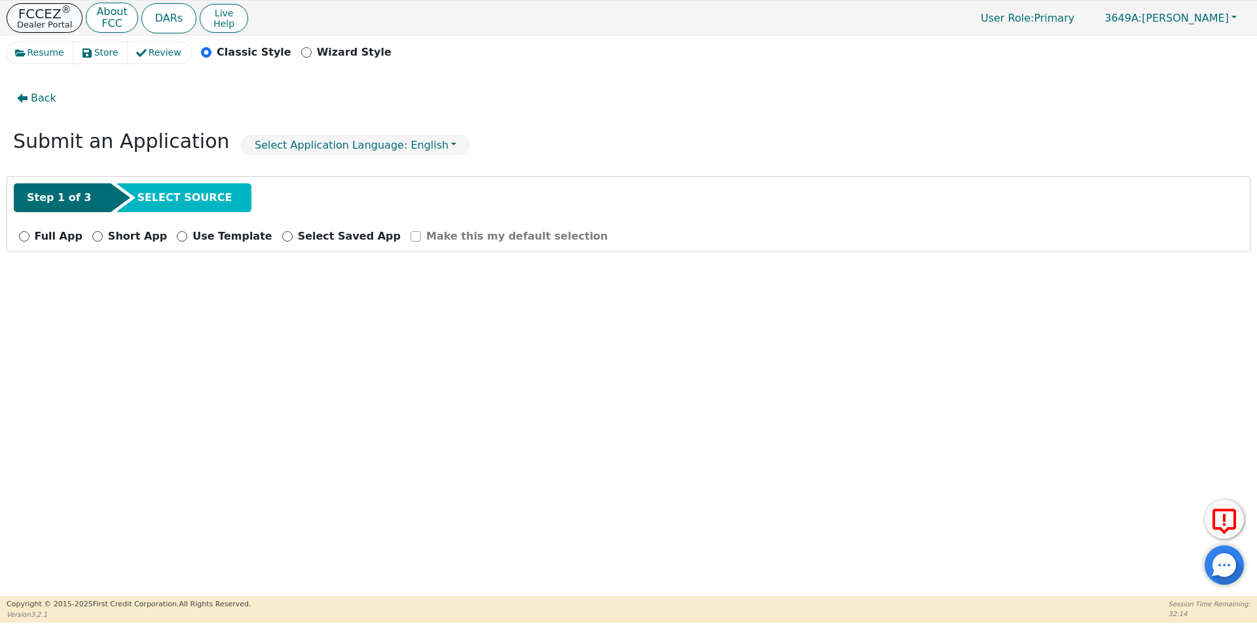
click at [49, 17] on p "FCCEZ ®" at bounding box center [44, 13] width 55 height 13
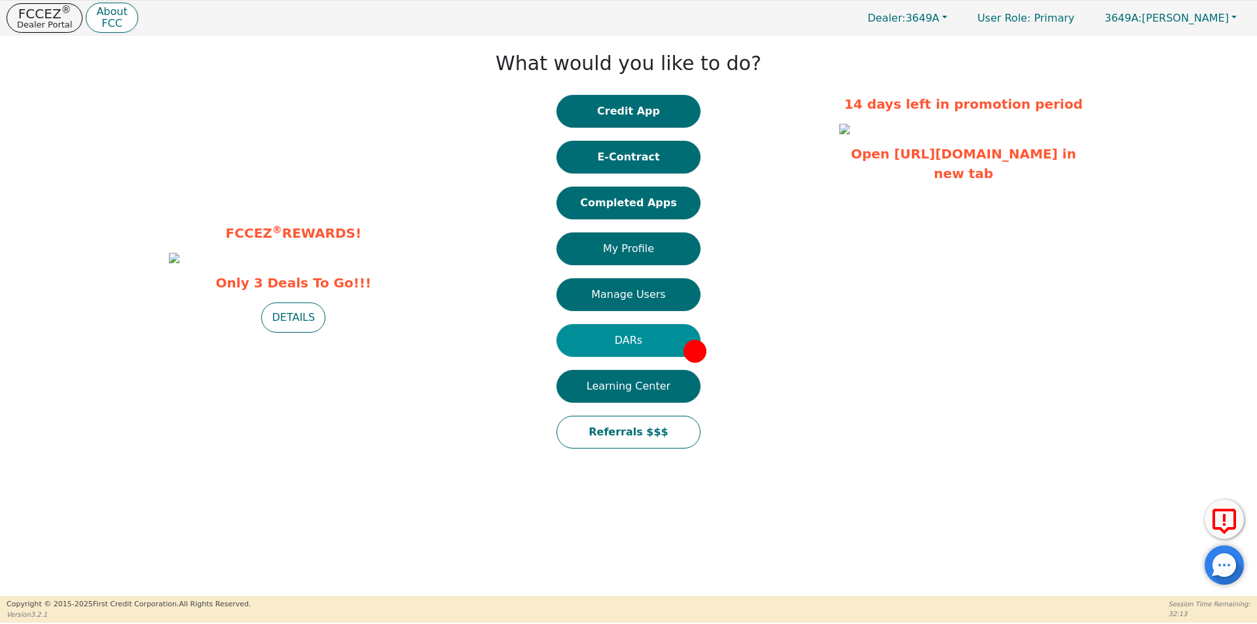
click at [629, 336] on button "DARs" at bounding box center [628, 340] width 144 height 33
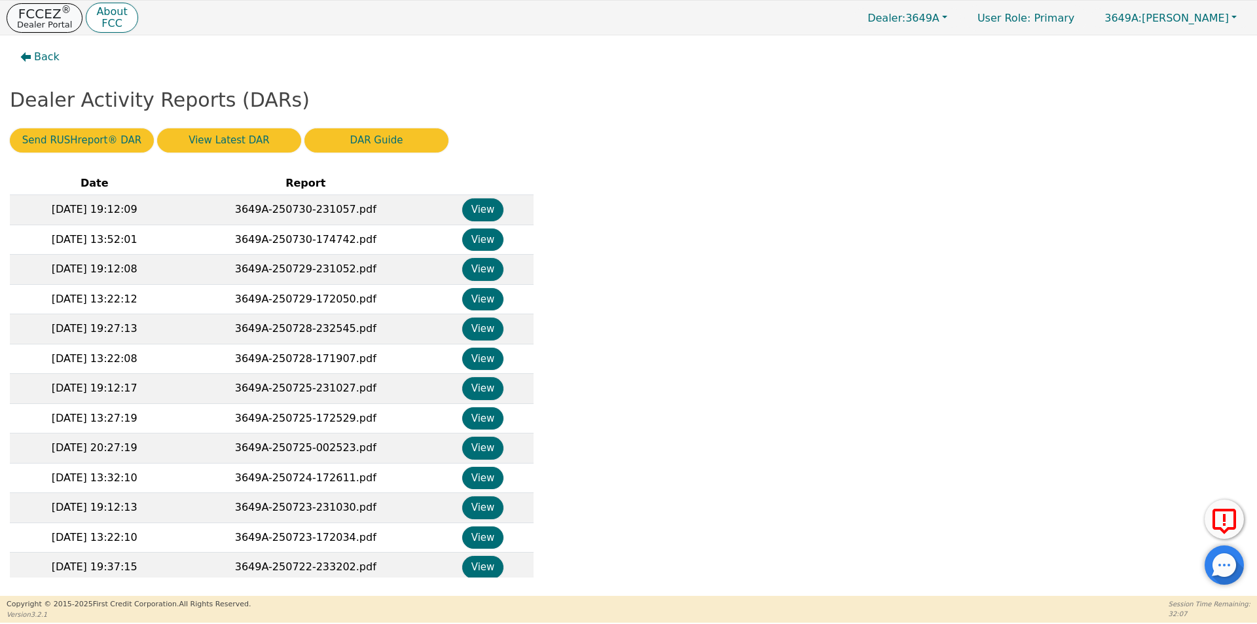
click at [39, 20] on p "Dealer Portal" at bounding box center [44, 24] width 55 height 9
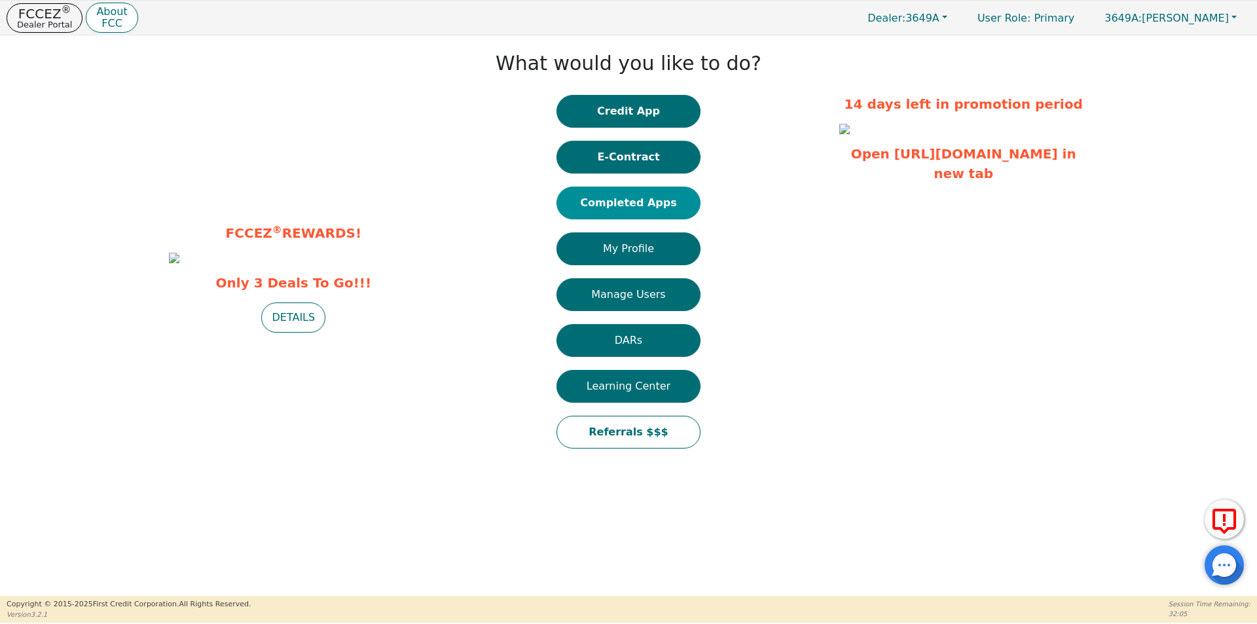
click at [629, 202] on button "Completed Apps" at bounding box center [628, 203] width 144 height 33
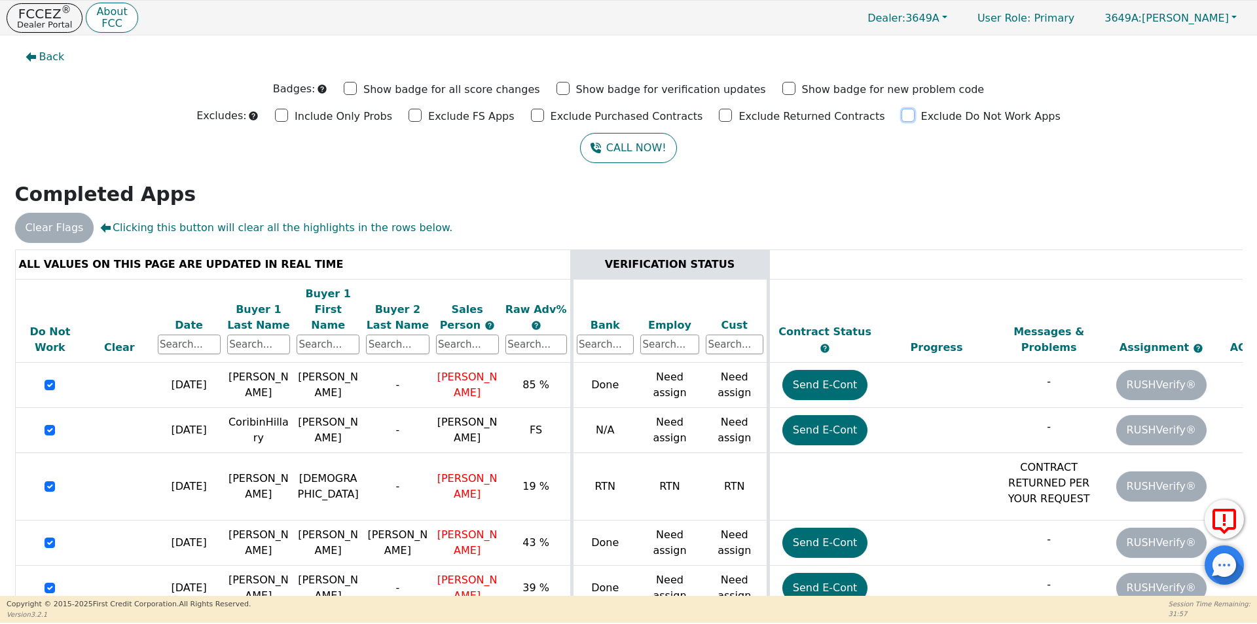
click at [902, 109] on input "Exclude Do Not Work Apps" at bounding box center [908, 115] width 13 height 13
